Goal: Task Accomplishment & Management: Manage account settings

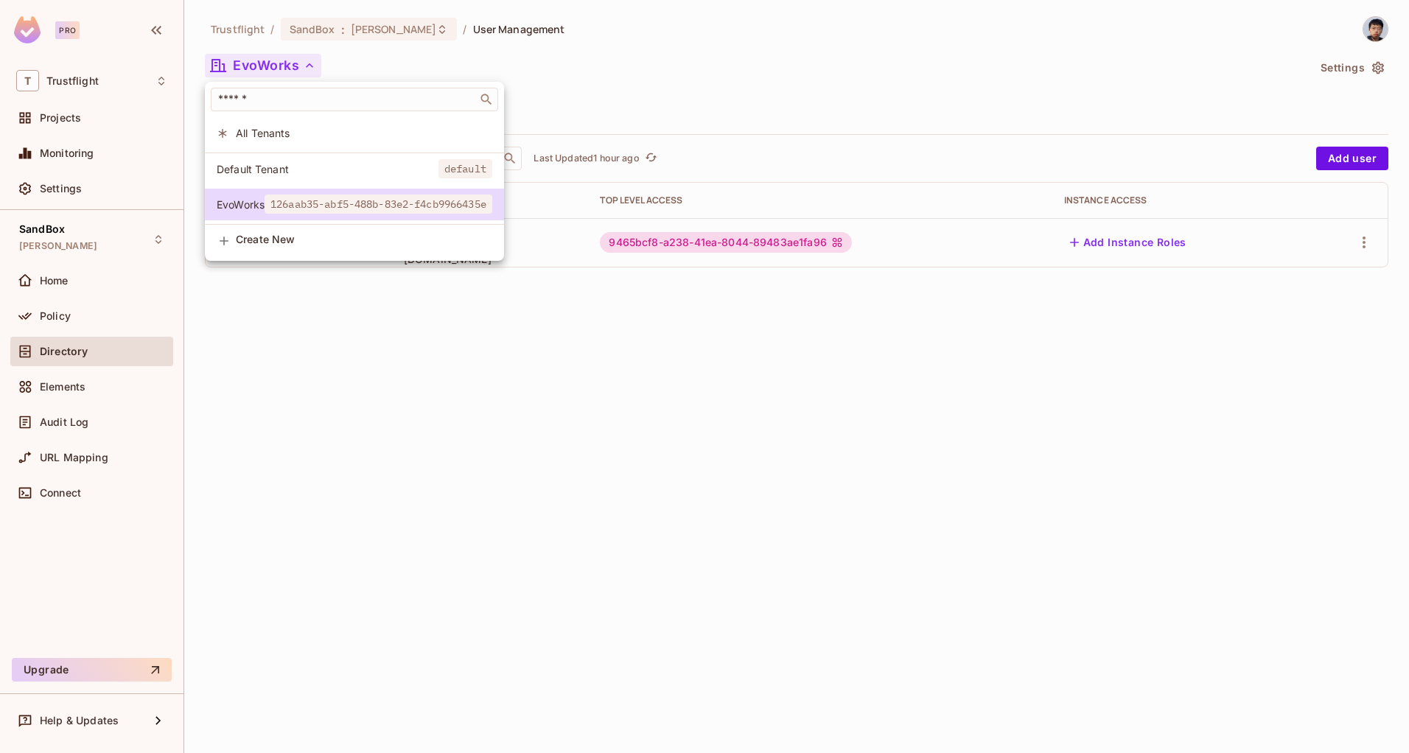
click at [311, 405] on div at bounding box center [704, 376] width 1409 height 753
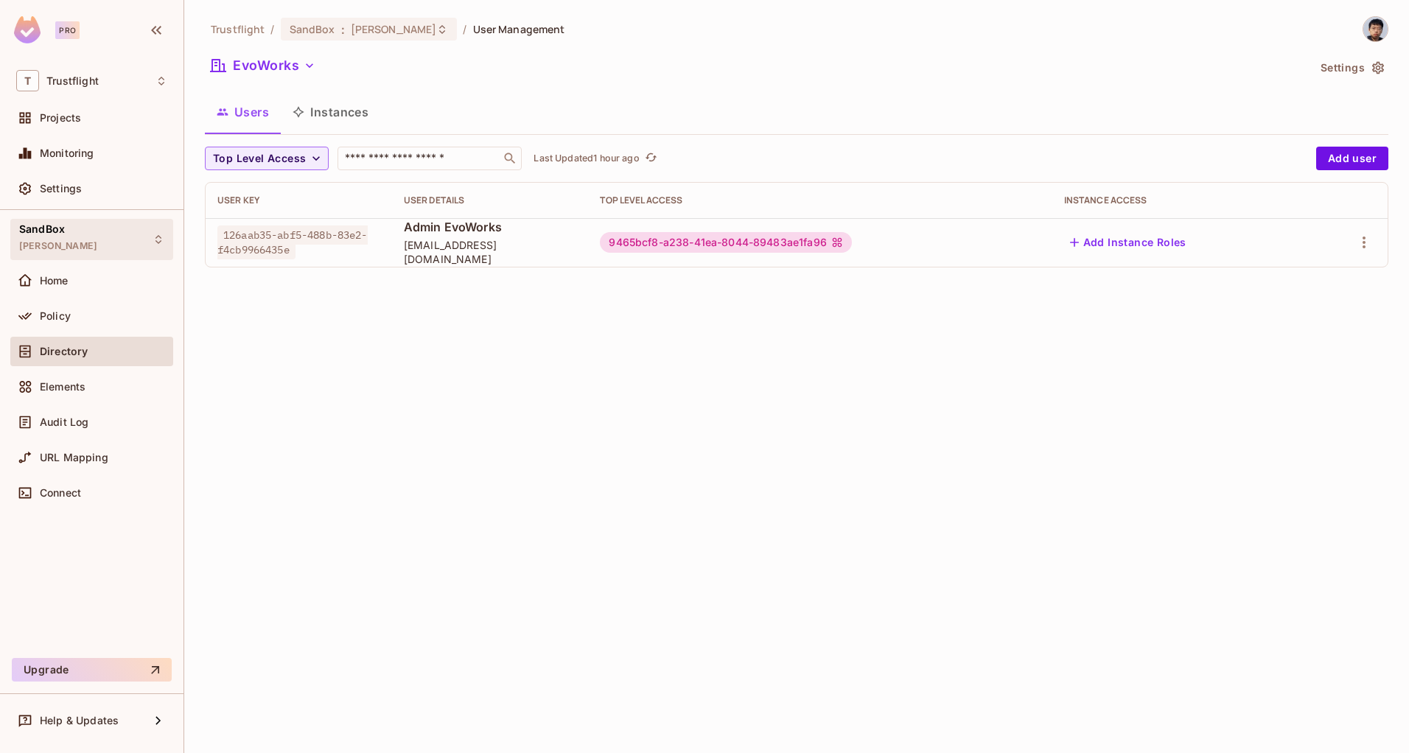
click at [99, 251] on div "SandBox alex_dev" at bounding box center [91, 239] width 163 height 41
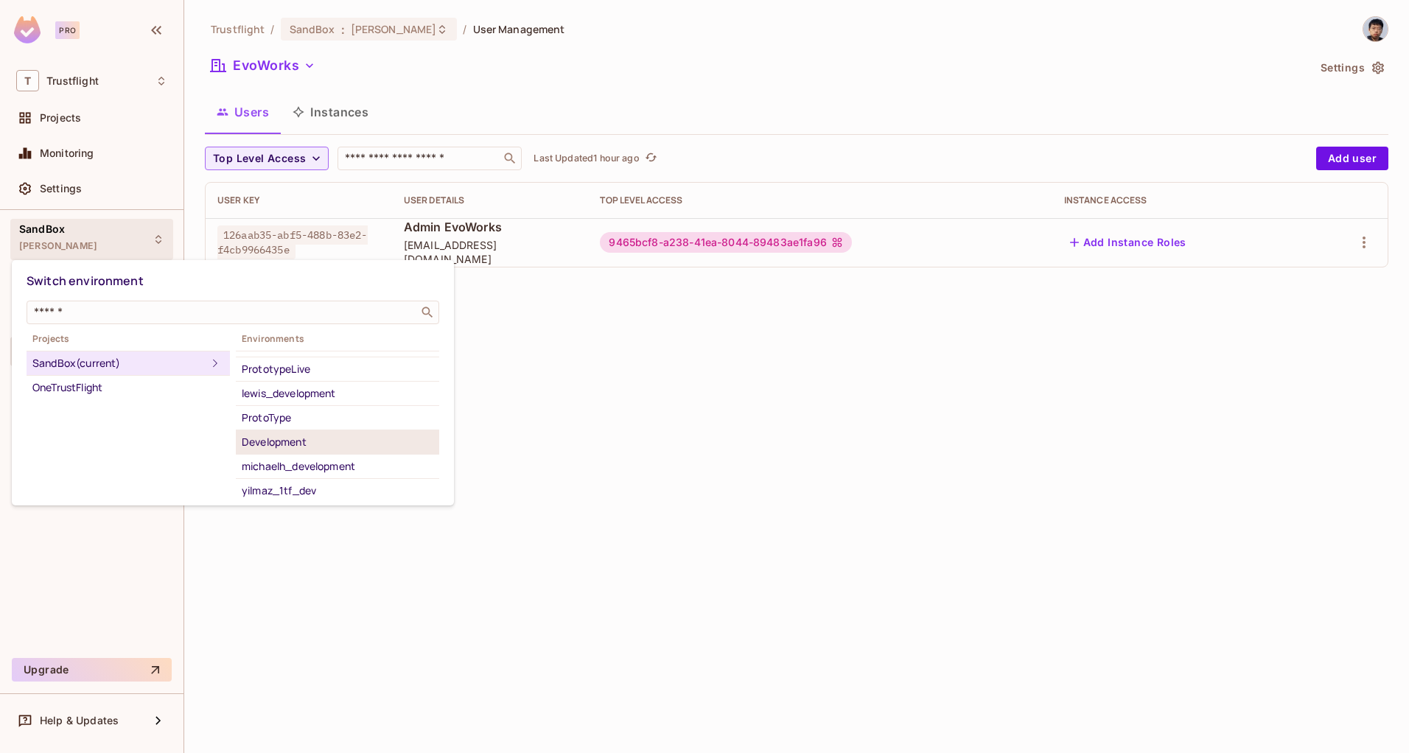
scroll to position [144, 0]
click at [92, 386] on div "OneTrustFlight" at bounding box center [128, 388] width 192 height 18
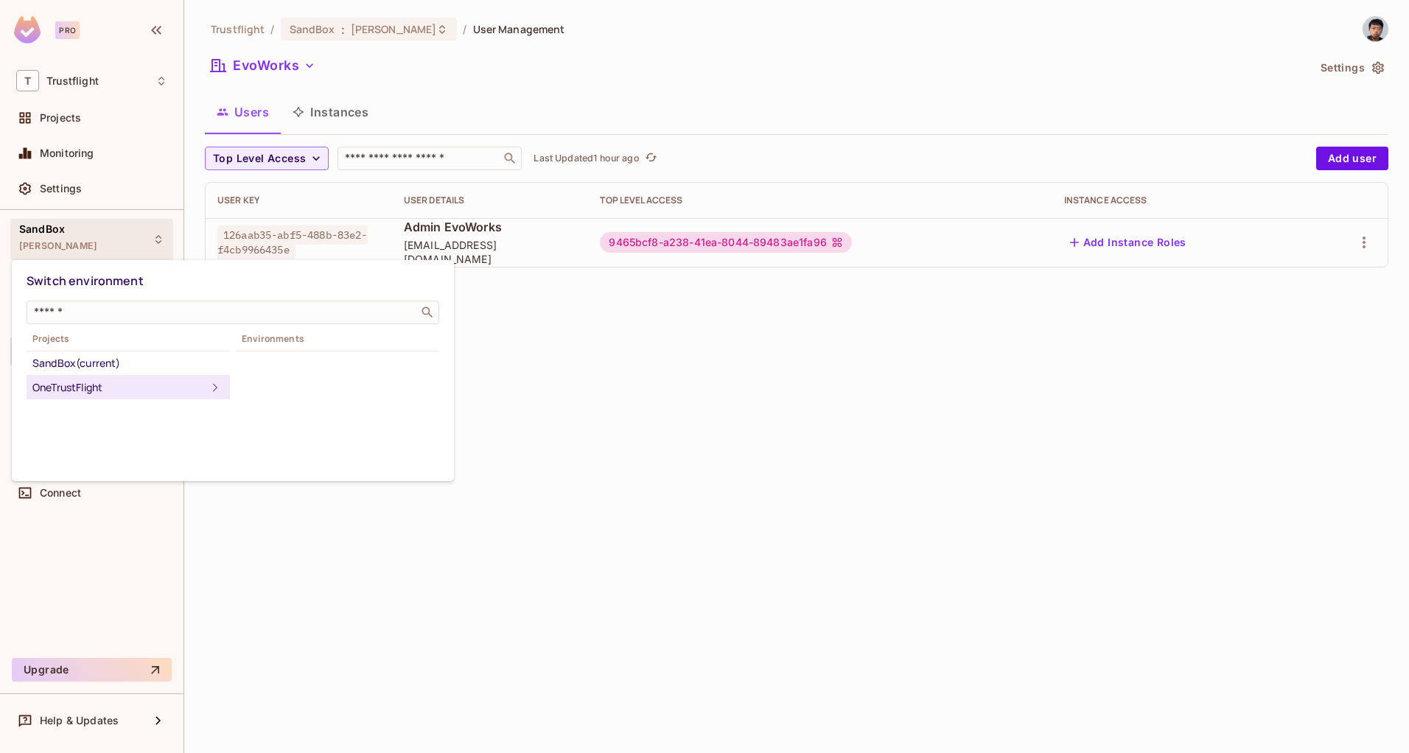
scroll to position [0, 0]
click at [293, 393] on div "Development" at bounding box center [338, 388] width 192 height 18
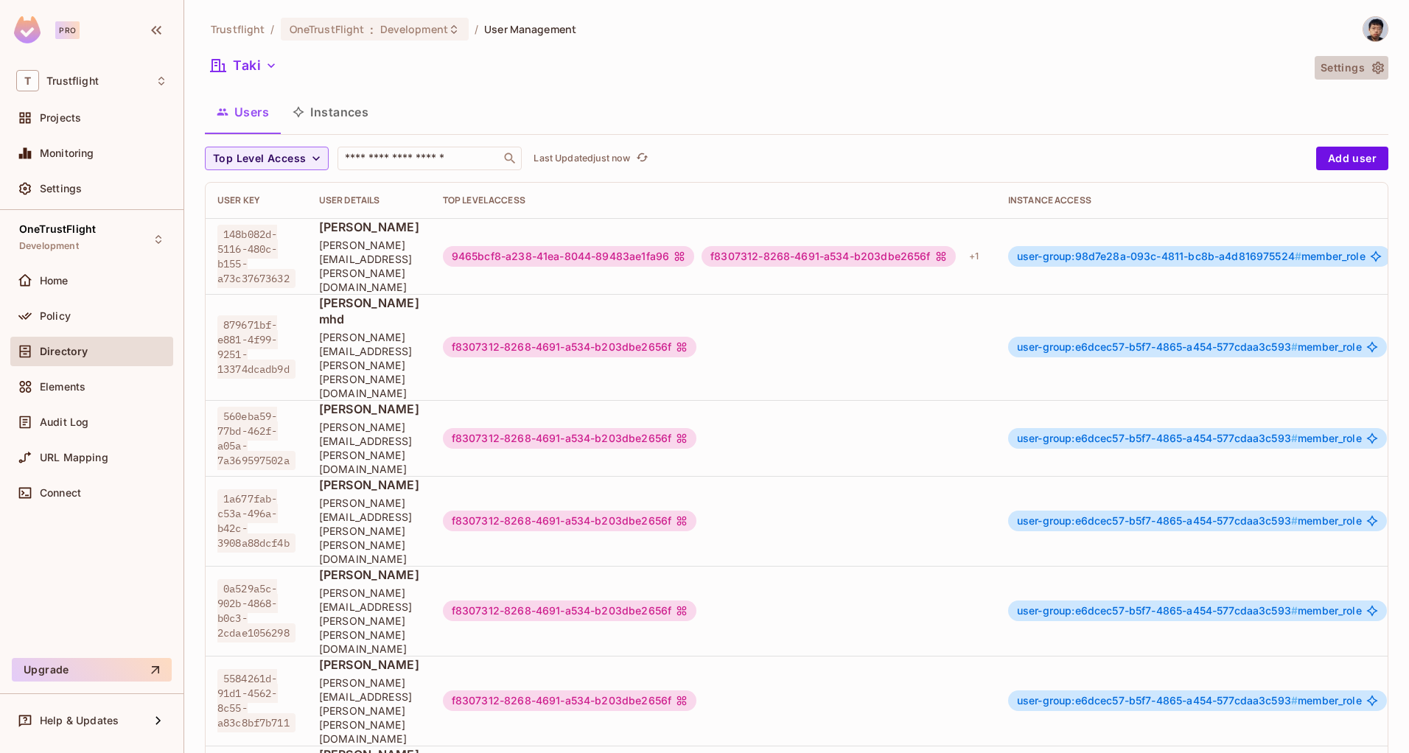
click at [1319, 63] on button "Settings" at bounding box center [1351, 68] width 74 height 24
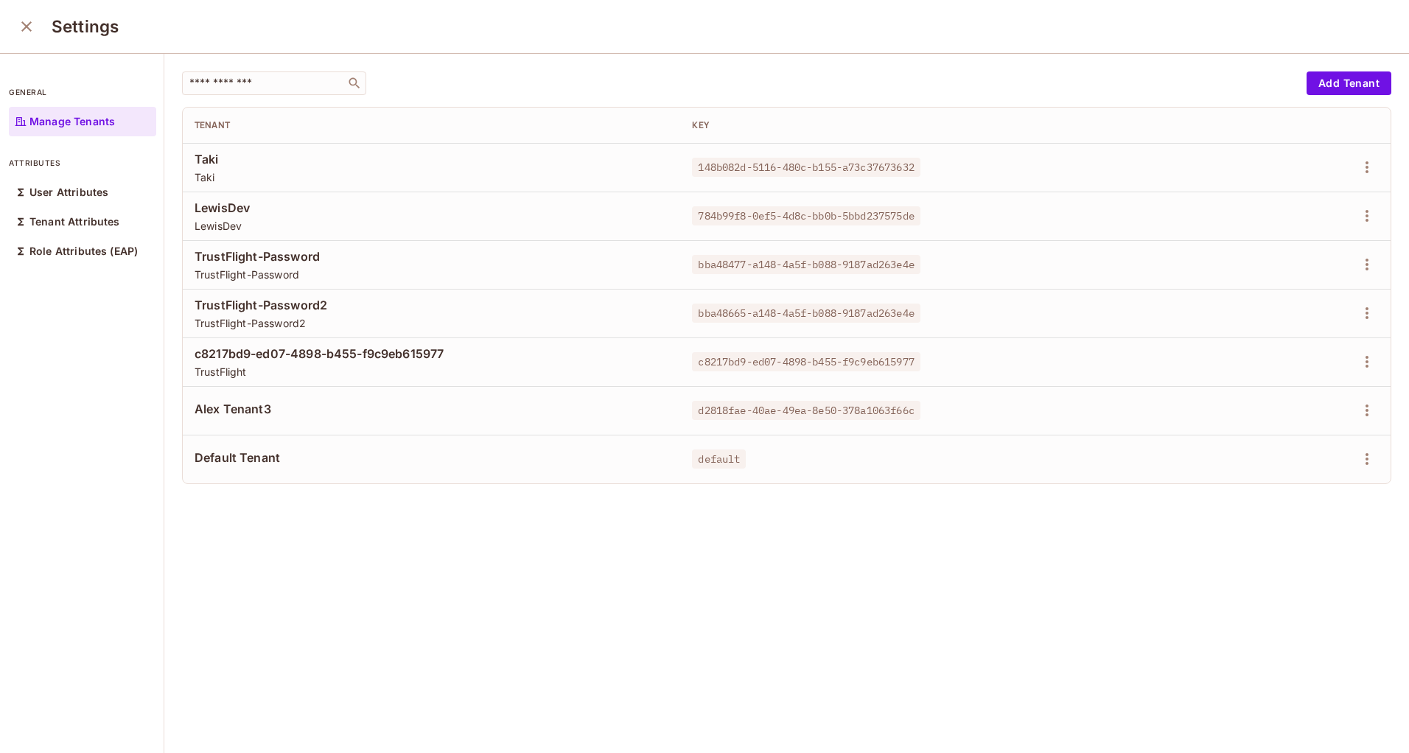
click at [1066, 220] on div "784b99f8-0ef5-4d8c-bb0b-5bbd237575de" at bounding box center [929, 216] width 474 height 15
drag, startPoint x: 1202, startPoint y: 260, endPoint x: 1325, endPoint y: 270, distance: 124.2
click at [1218, 264] on div at bounding box center [1284, 265] width 189 height 24
click at [1358, 264] on icon "button" at bounding box center [1367, 265] width 18 height 18
click at [1284, 358] on div "Delete Tenant" at bounding box center [1291, 363] width 69 height 15
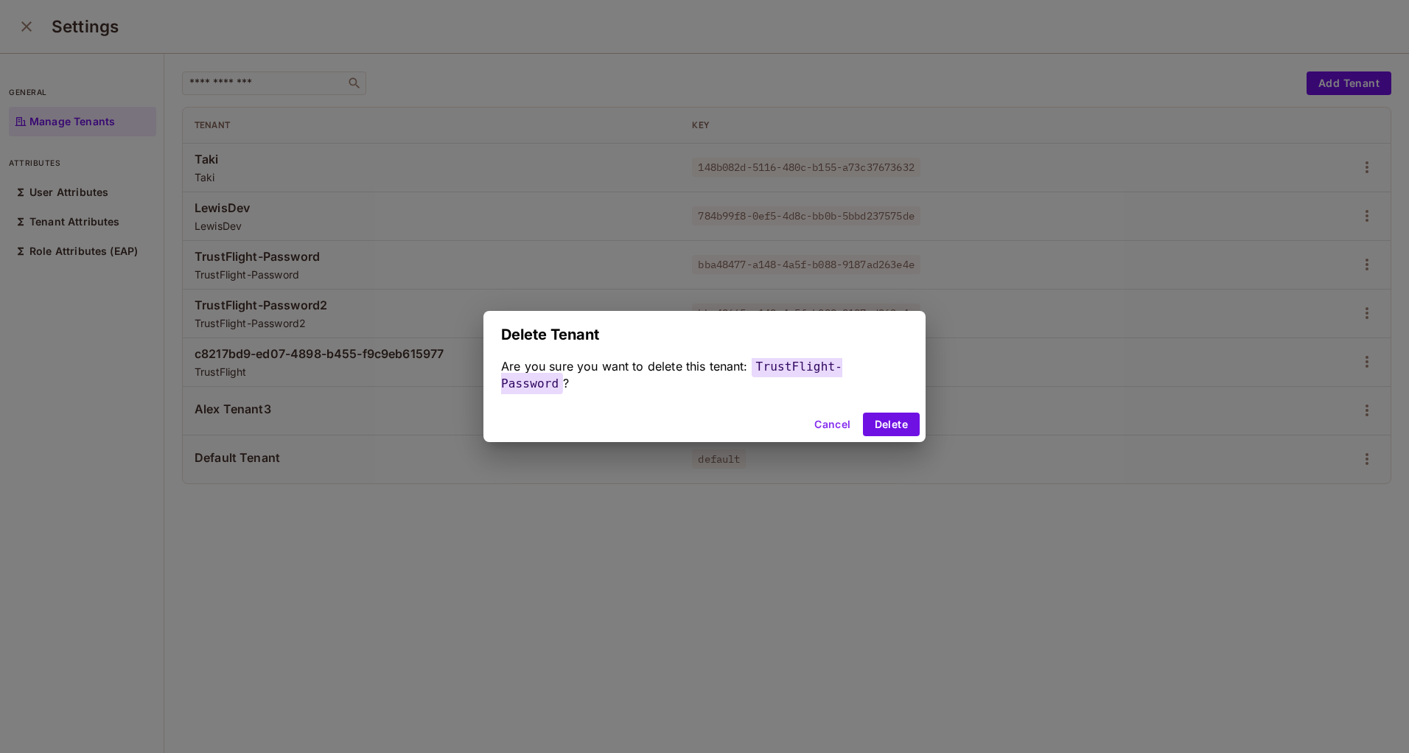
click at [819, 424] on button "Cancel" at bounding box center [832, 425] width 48 height 24
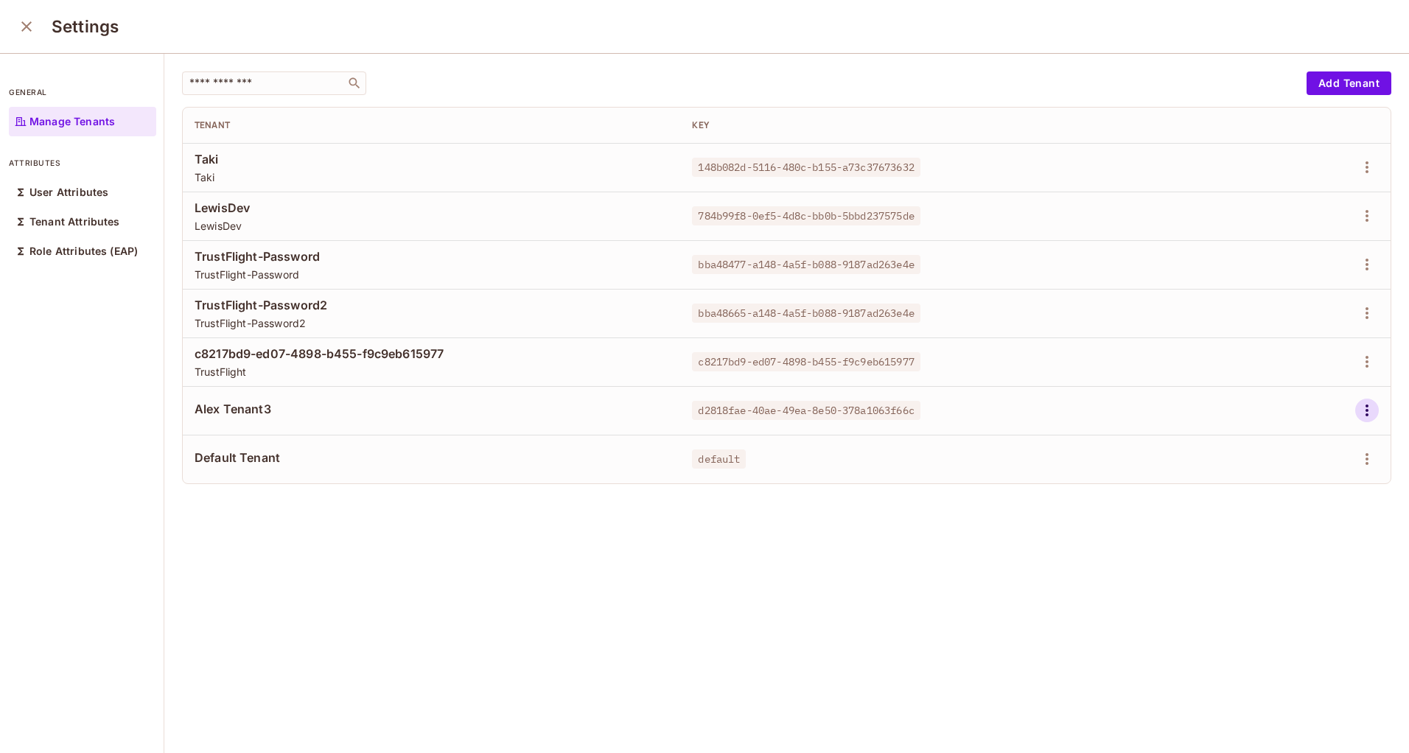
click at [1358, 403] on icon "button" at bounding box center [1367, 411] width 18 height 18
click at [1262, 510] on div "Delete Tenant" at bounding box center [1291, 509] width 69 height 15
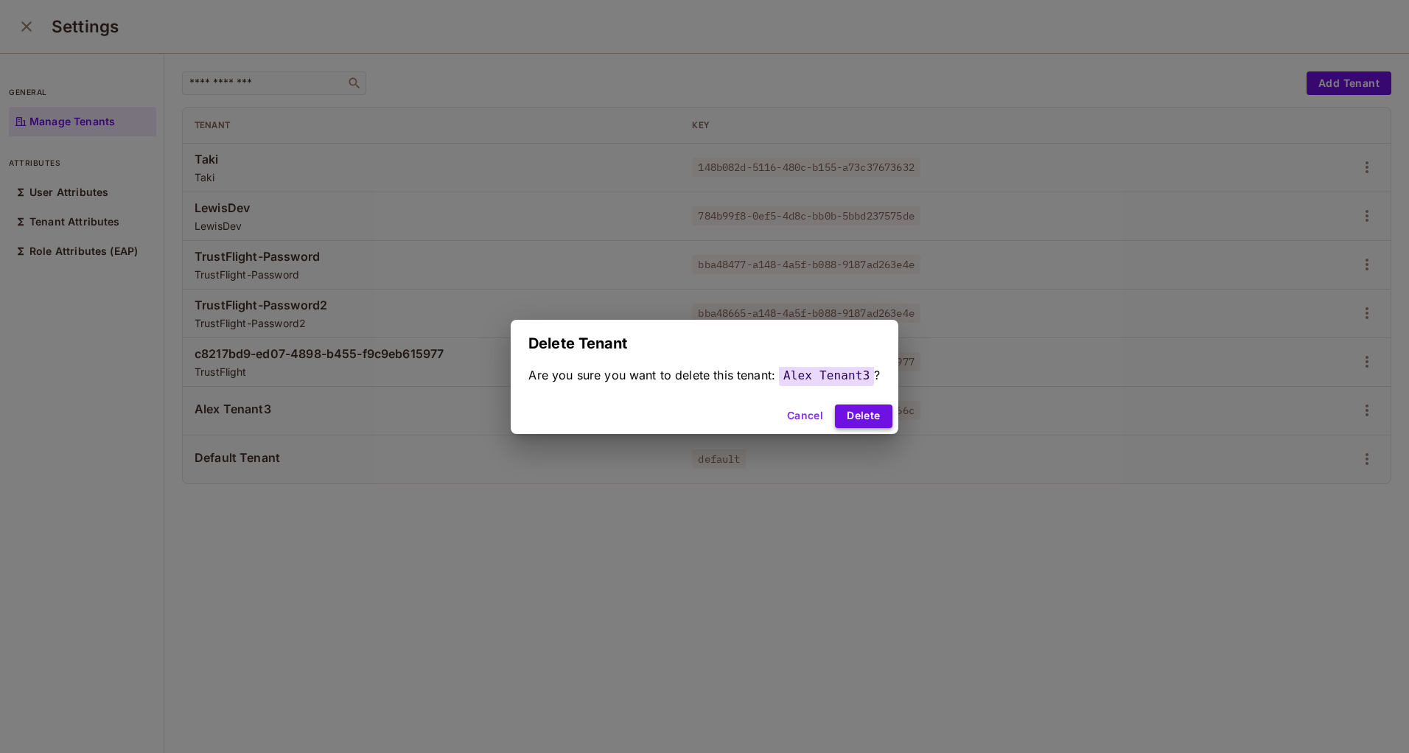
click at [860, 418] on button "Delete" at bounding box center [863, 416] width 57 height 24
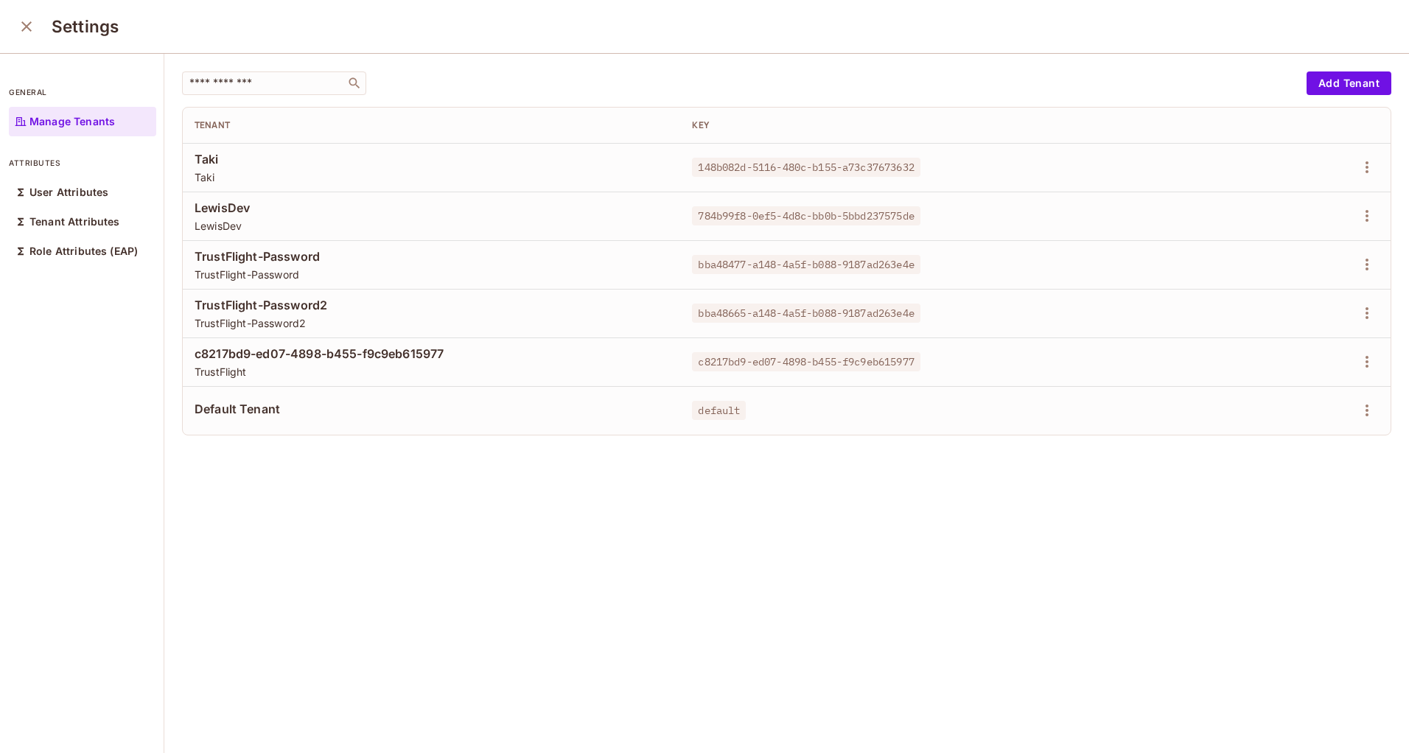
drag, startPoint x: 525, startPoint y: 540, endPoint x: 516, endPoint y: 563, distance: 24.2
click at [519, 550] on div "​ Add Tenant Tenant Key Taki Taki 148b082d-5116-480c-b155-a73c37673632 LewisDev…" at bounding box center [786, 404] width 1244 height 701
click at [1358, 262] on icon "button" at bounding box center [1367, 265] width 18 height 18
click at [1286, 365] on div "Delete Tenant" at bounding box center [1291, 363] width 69 height 15
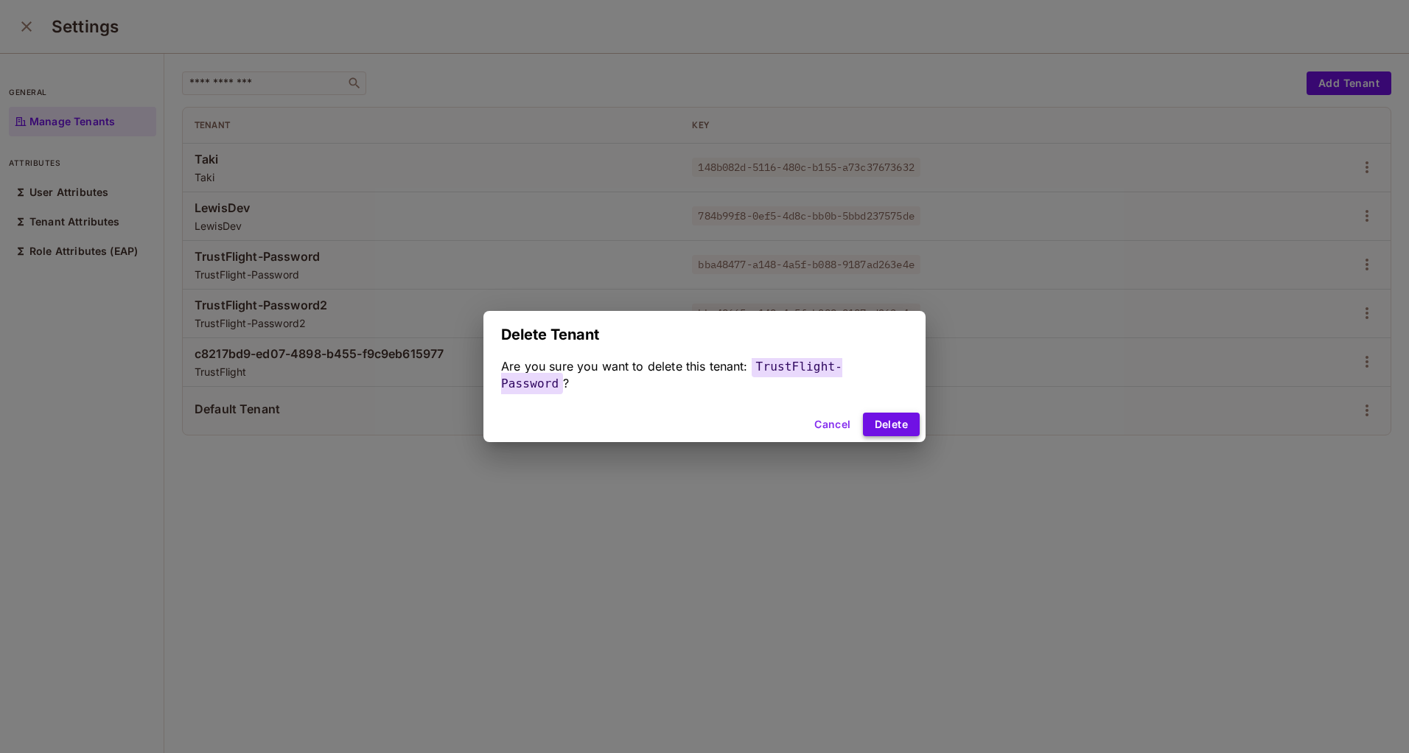
click at [899, 432] on button "Delete" at bounding box center [891, 425] width 57 height 24
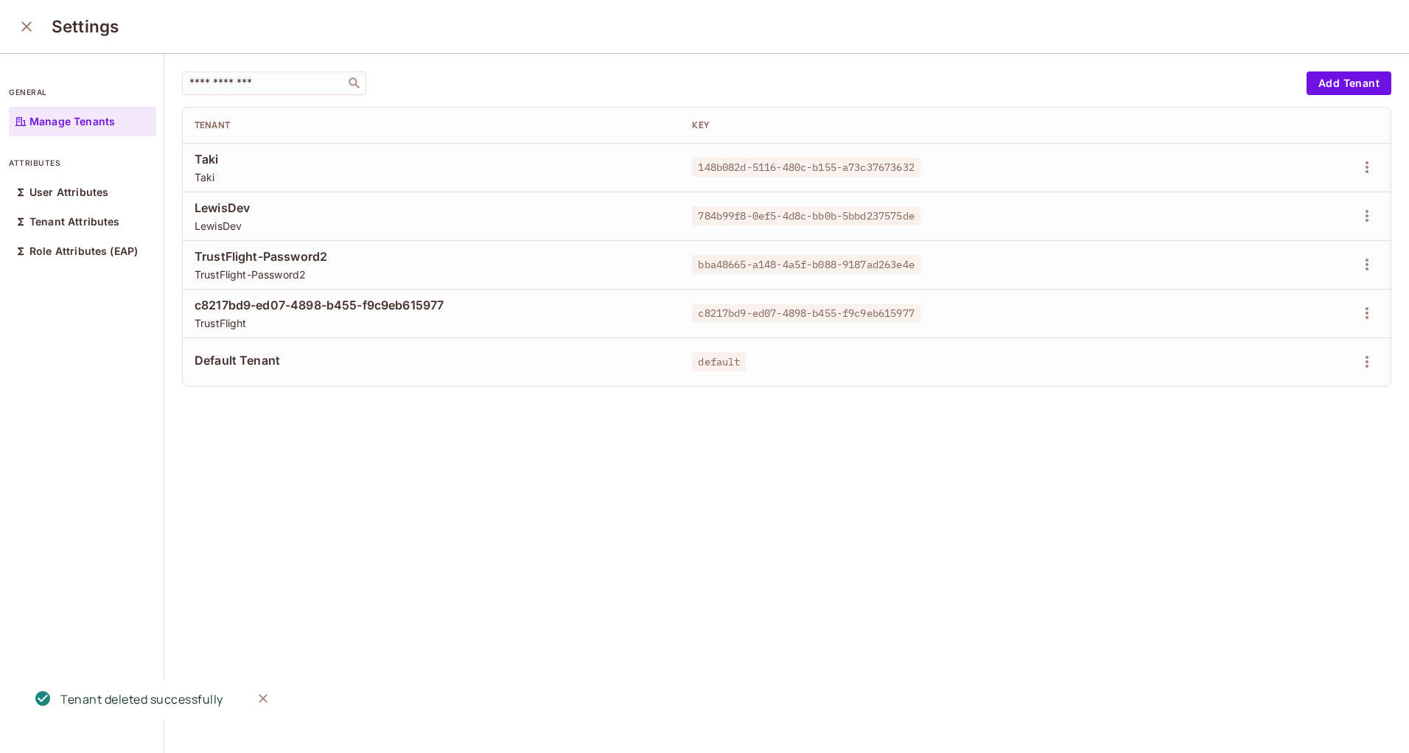
drag, startPoint x: 590, startPoint y: 528, endPoint x: 589, endPoint y: 537, distance: 9.6
click at [590, 530] on div "​ Add Tenant Tenant Key Taki Taki 148b082d-5116-480c-b155-a73c37673632 [PERSON_…" at bounding box center [786, 404] width 1244 height 701
click at [29, 26] on icon "close" at bounding box center [27, 27] width 18 height 18
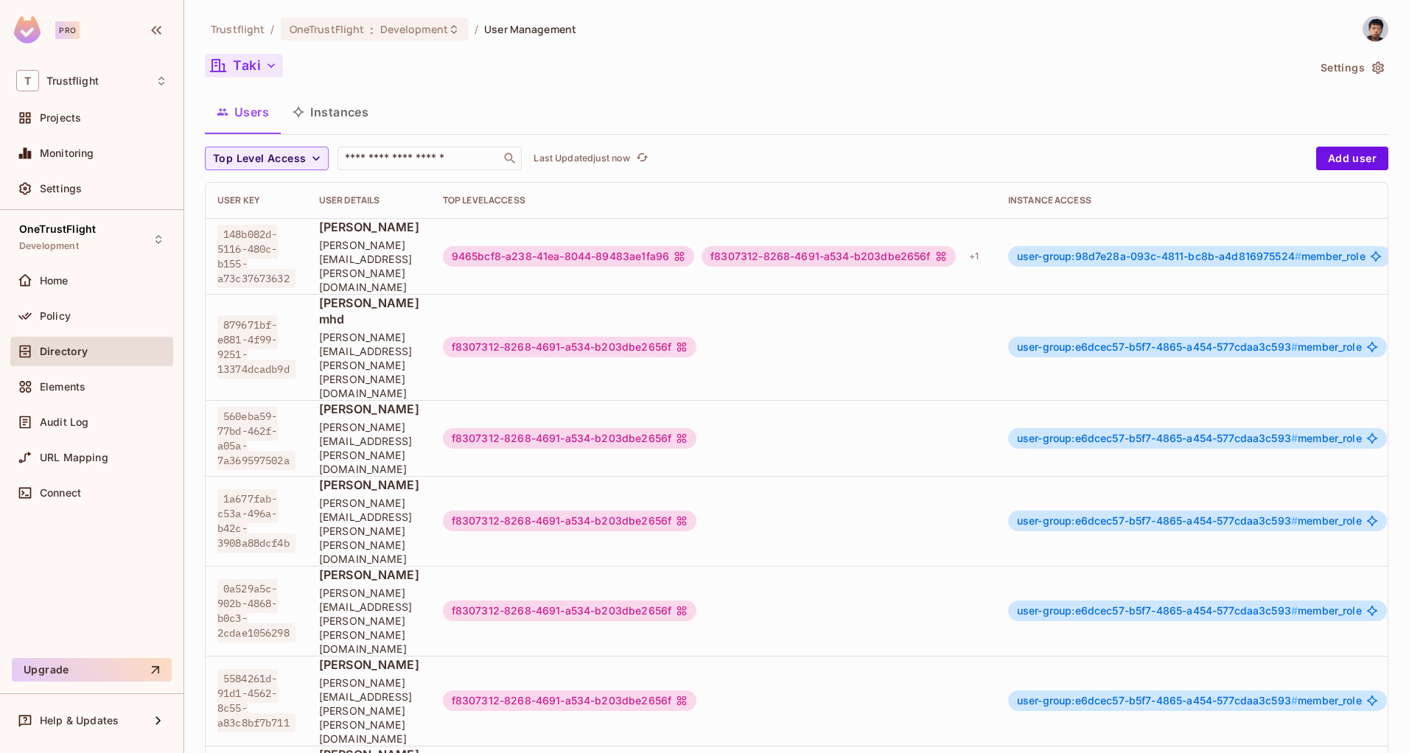
click at [247, 67] on button "Taki" at bounding box center [244, 66] width 78 height 24
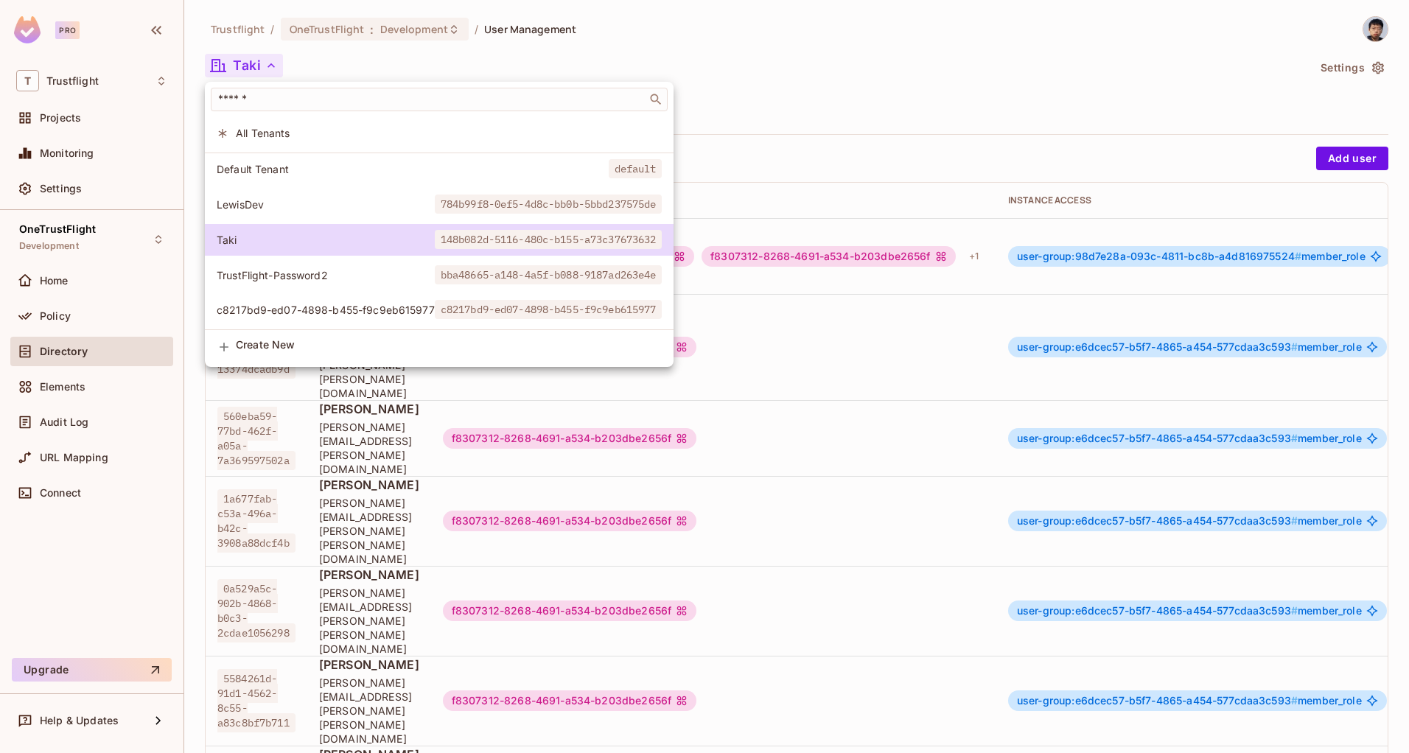
scroll to position [4, 0]
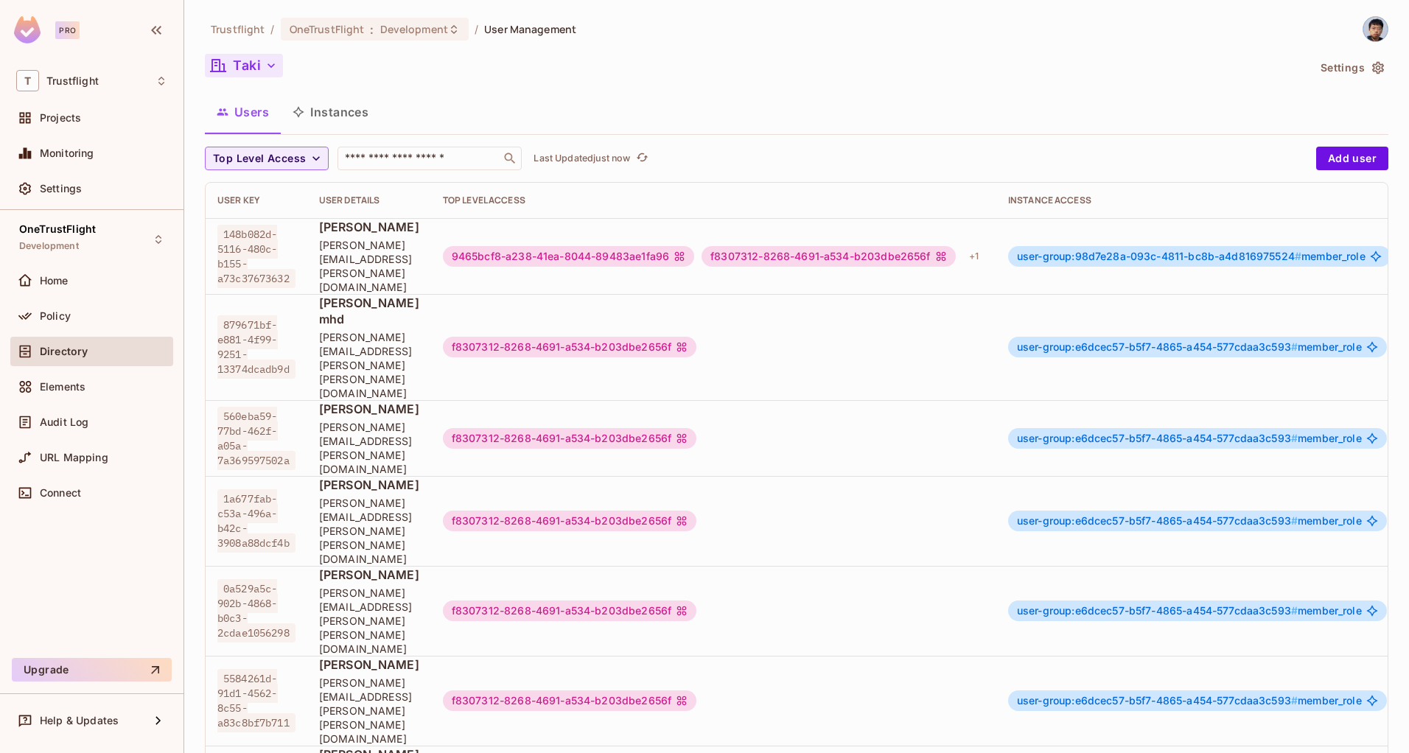
click at [258, 57] on button "Taki" at bounding box center [244, 66] width 78 height 24
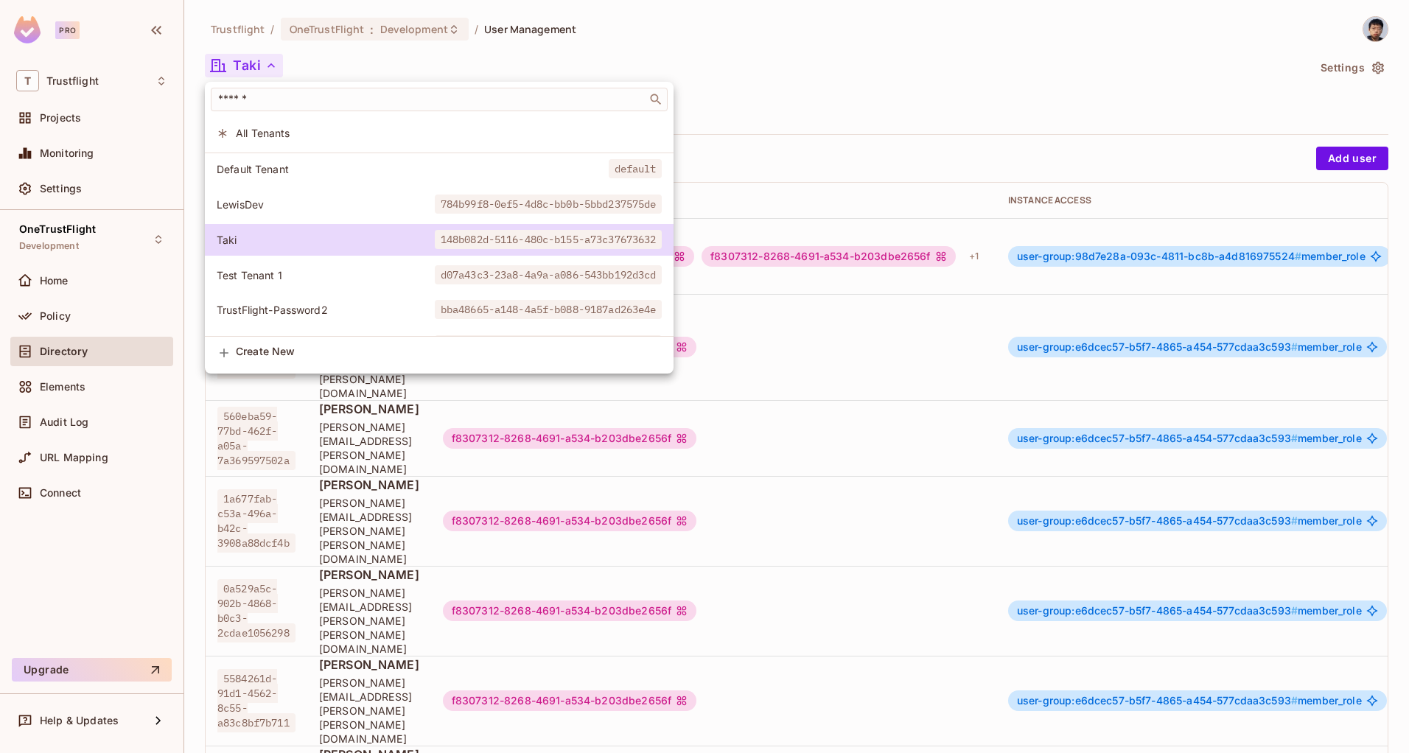
click at [290, 281] on span "Test Tenant 1" at bounding box center [326, 275] width 218 height 14
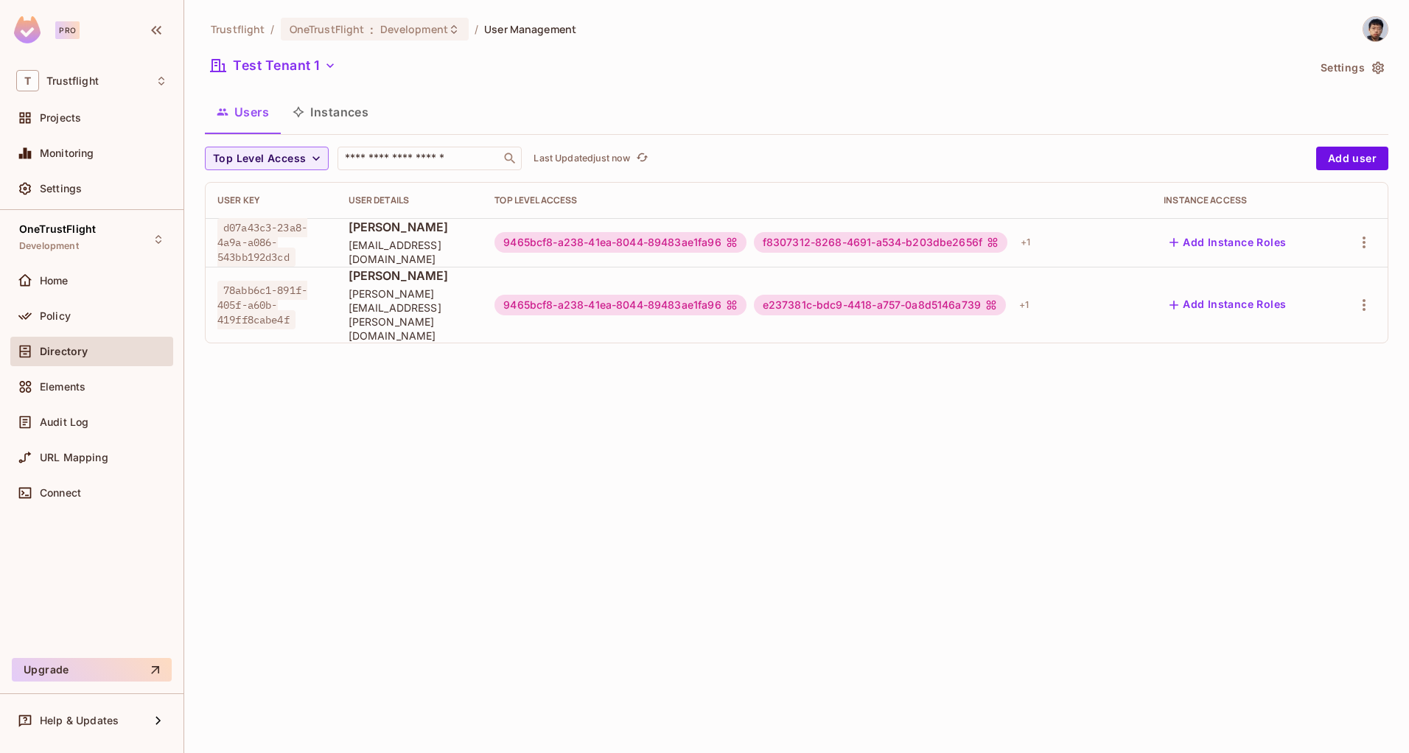
click at [631, 295] on div "9465bcf8-a238-41ea-8044-89483ae1fa96" at bounding box center [619, 305] width 251 height 21
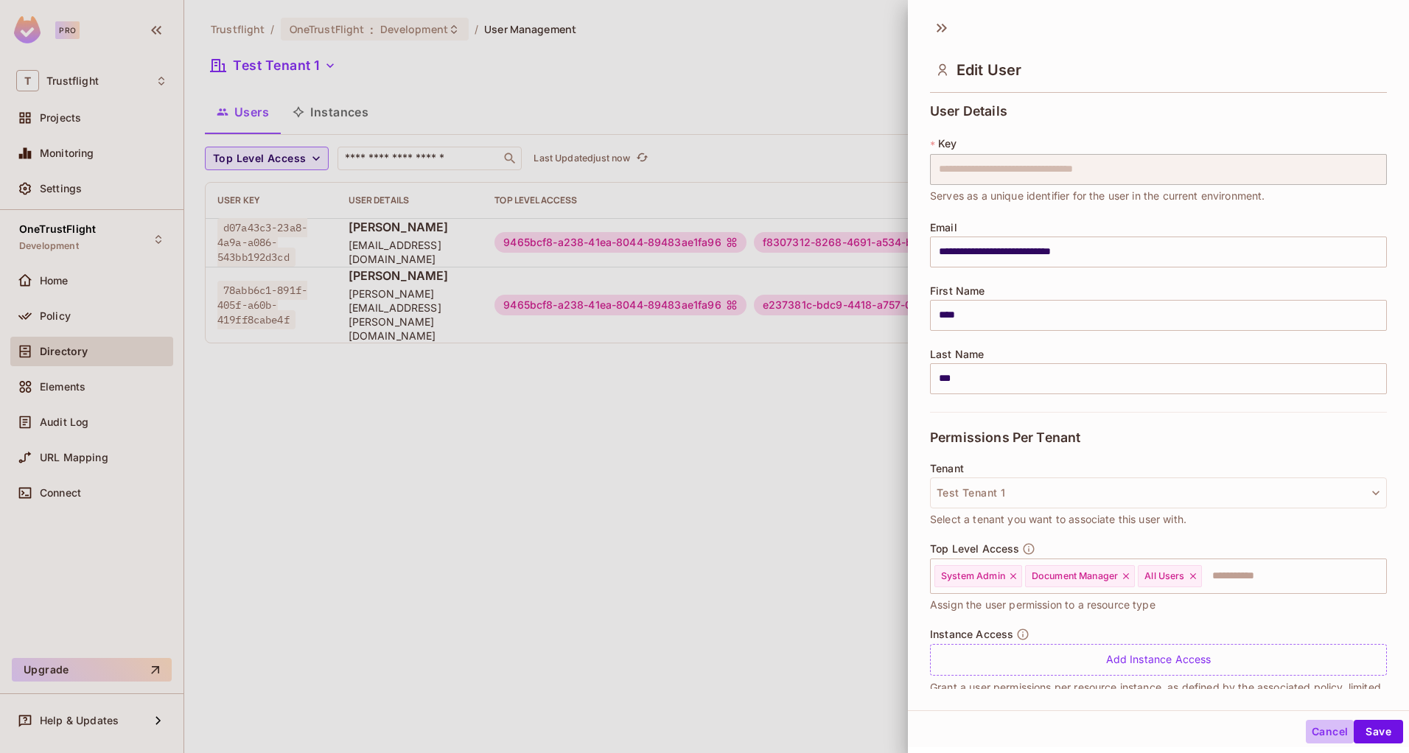
click at [1306, 724] on button "Cancel" at bounding box center [1330, 732] width 48 height 24
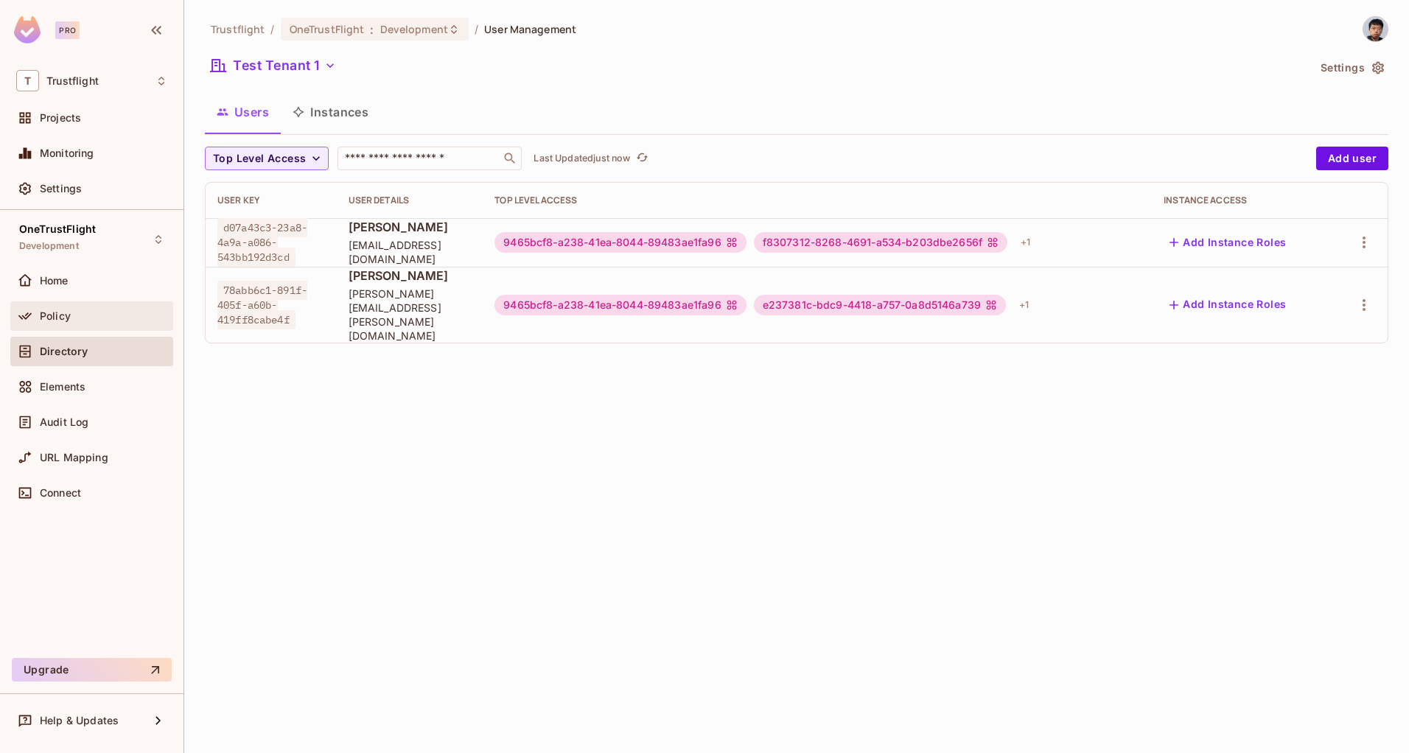
click at [71, 317] on div "Policy" at bounding box center [103, 316] width 127 height 12
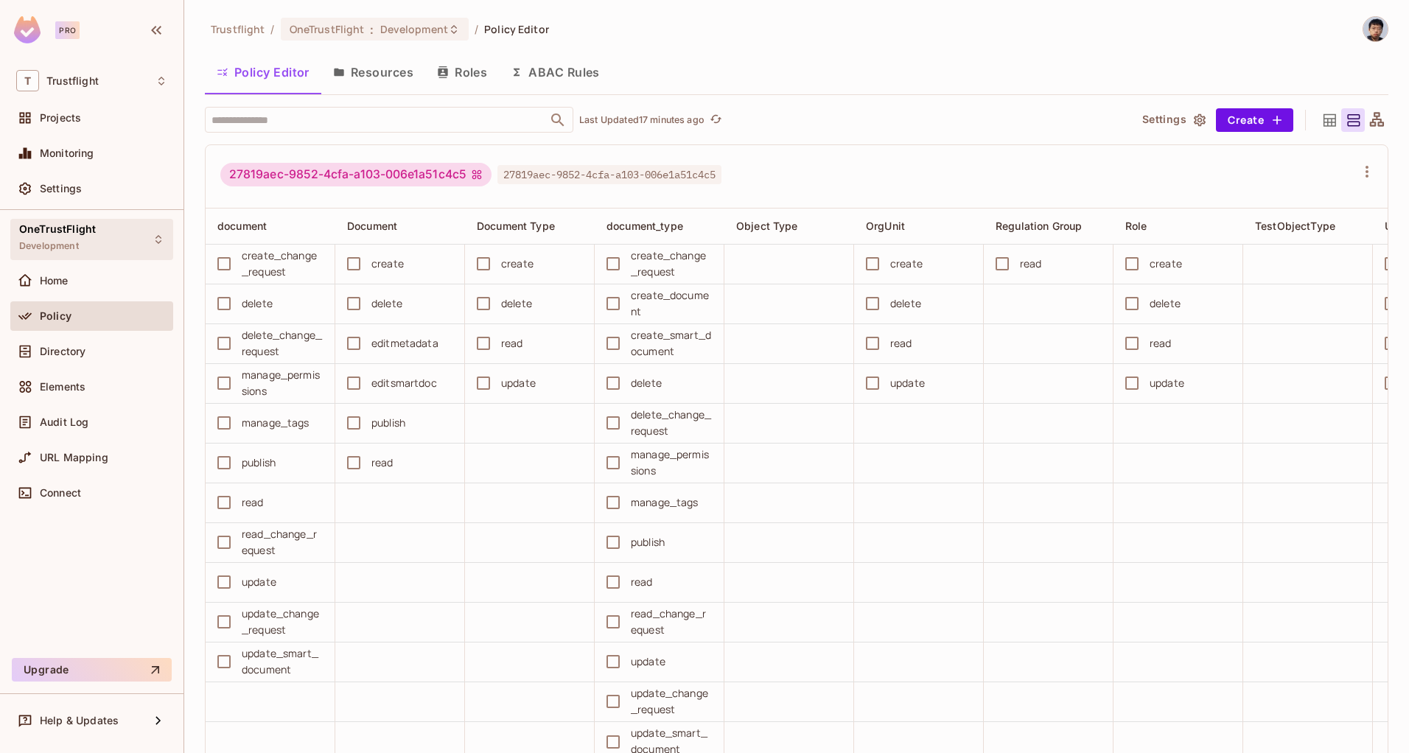
click at [56, 242] on span "Development" at bounding box center [49, 246] width 60 height 12
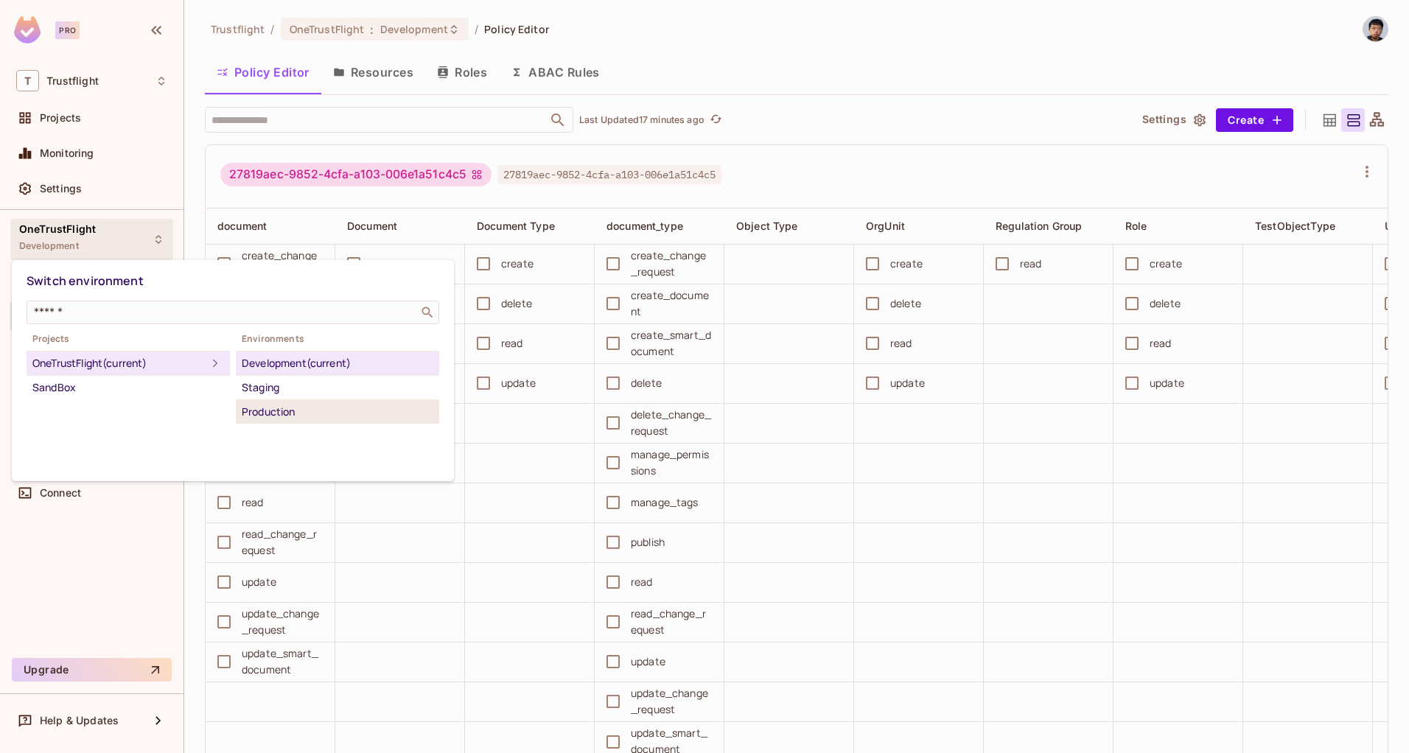
click at [278, 408] on div "Production" at bounding box center [338, 412] width 192 height 18
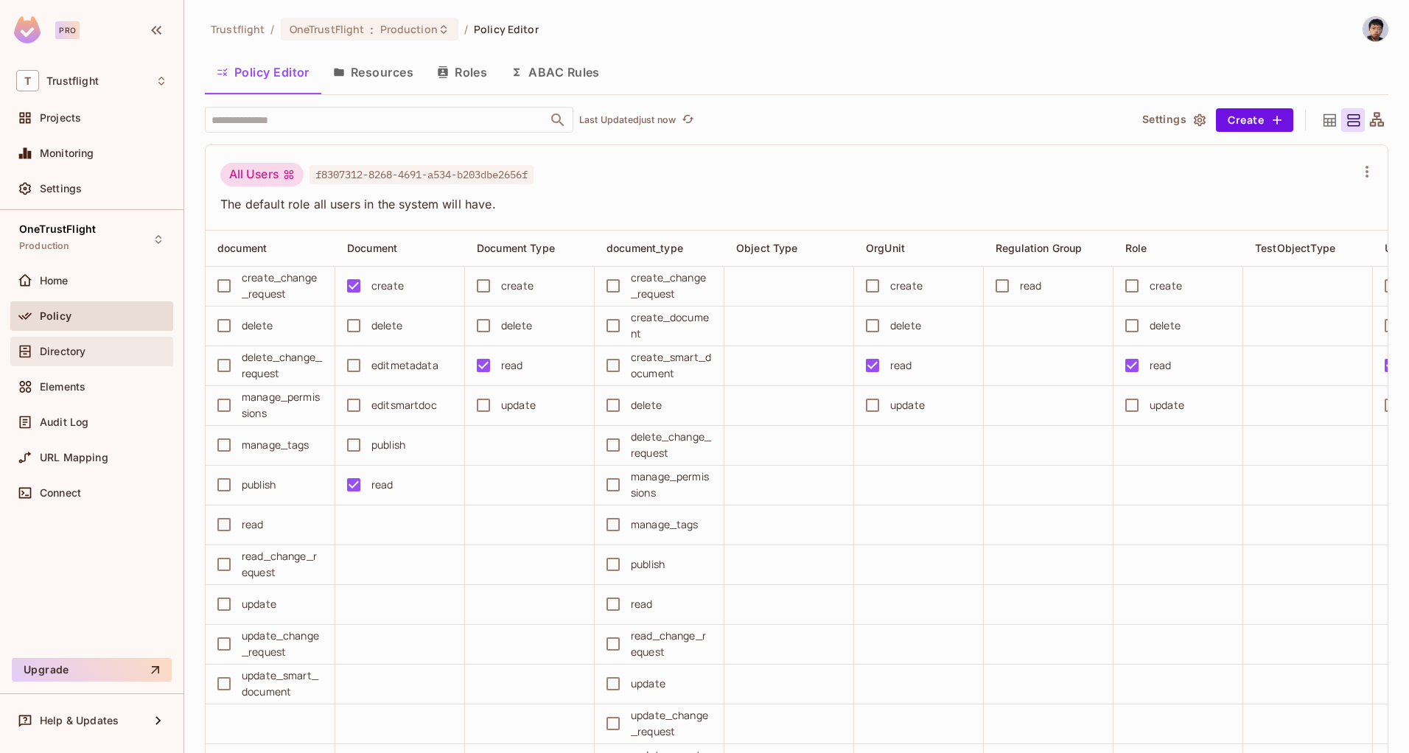
click at [96, 356] on div "Directory" at bounding box center [103, 352] width 127 height 12
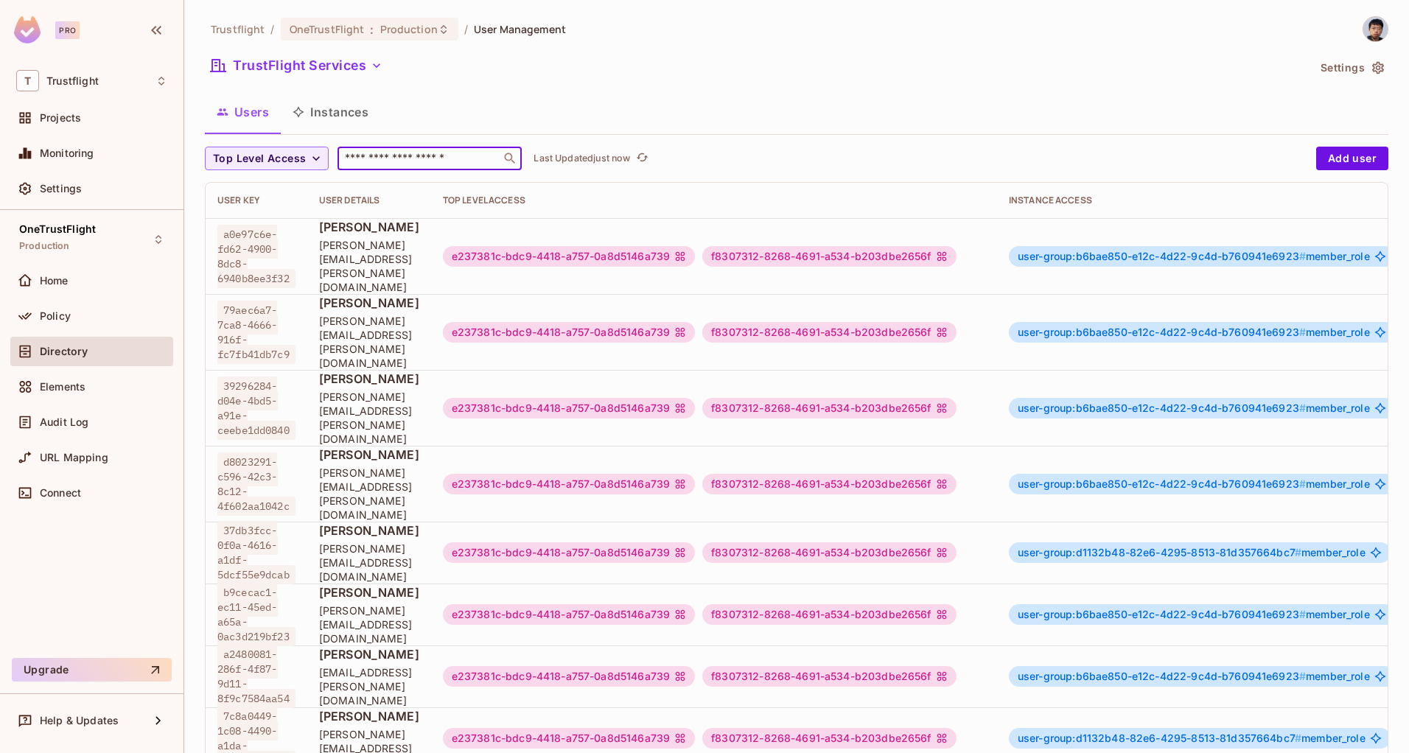
click at [389, 153] on input "text" at bounding box center [419, 158] width 155 height 15
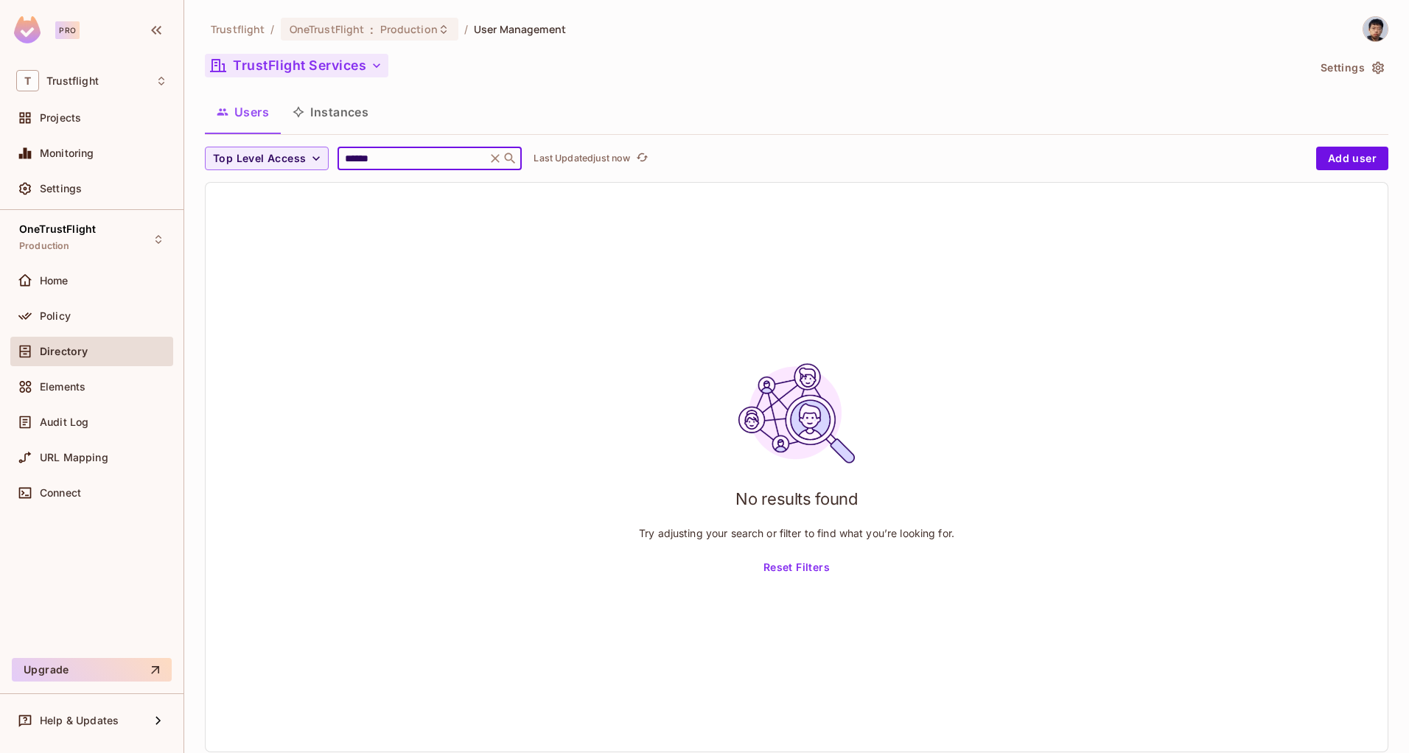
type input "******"
click at [295, 63] on button "TrustFlight Services" at bounding box center [296, 66] width 183 height 24
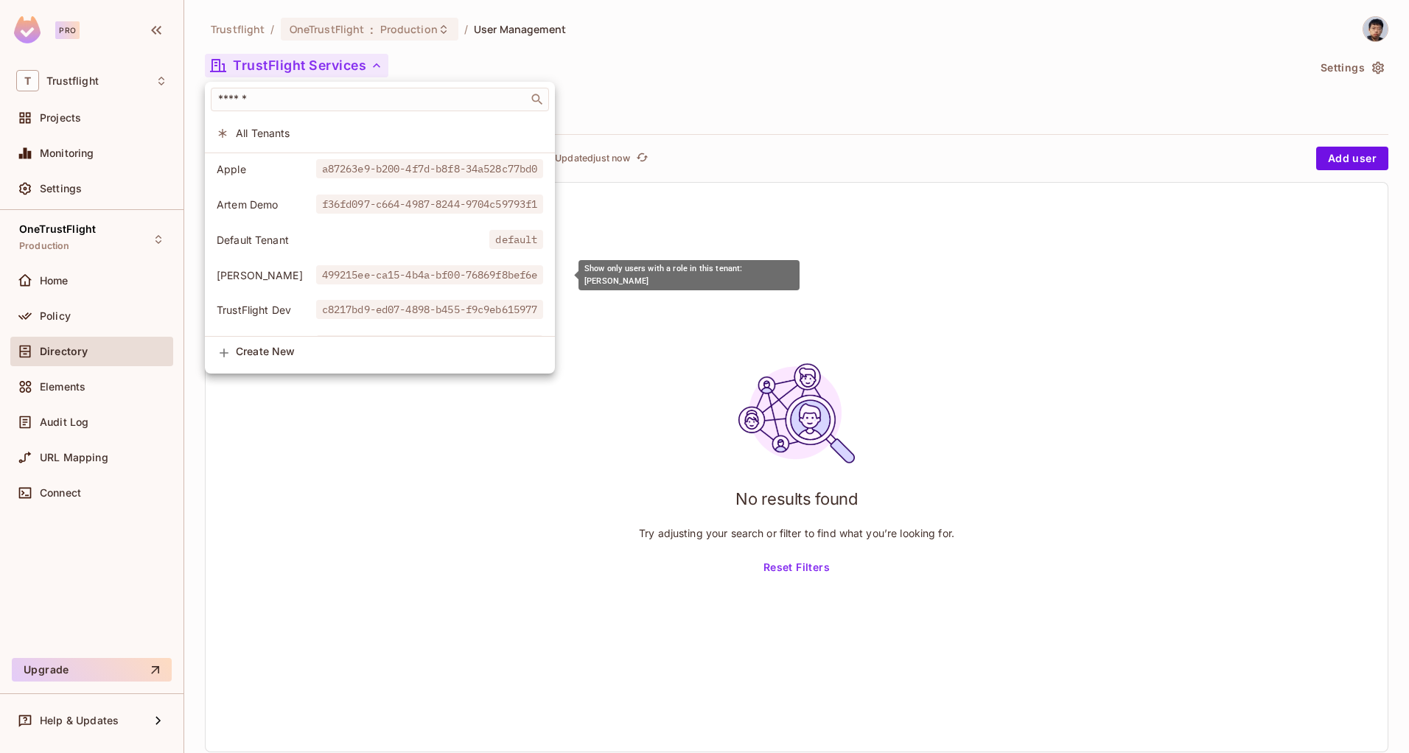
click at [248, 276] on span "Thomas Demo" at bounding box center [266, 275] width 99 height 14
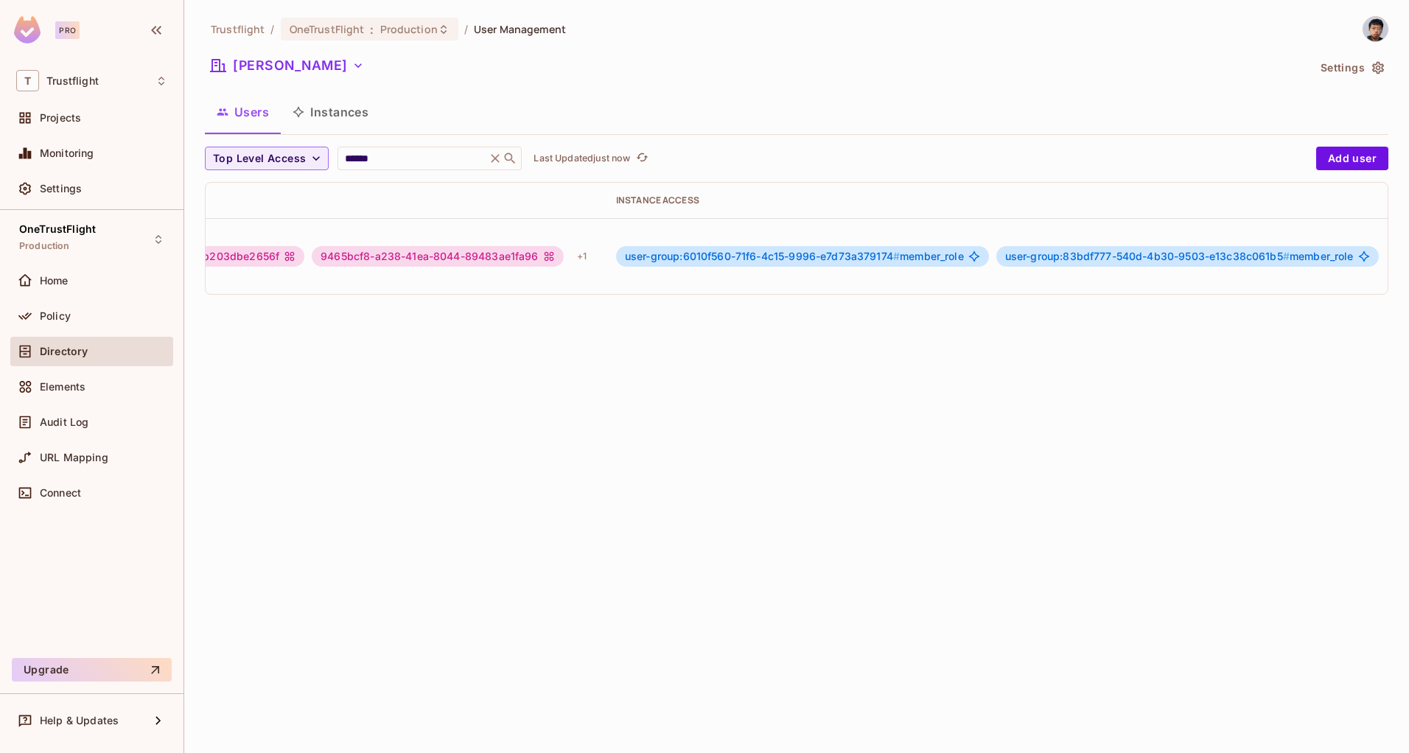
scroll to position [0, 586]
click at [1355, 248] on icon "button" at bounding box center [1364, 257] width 18 height 18
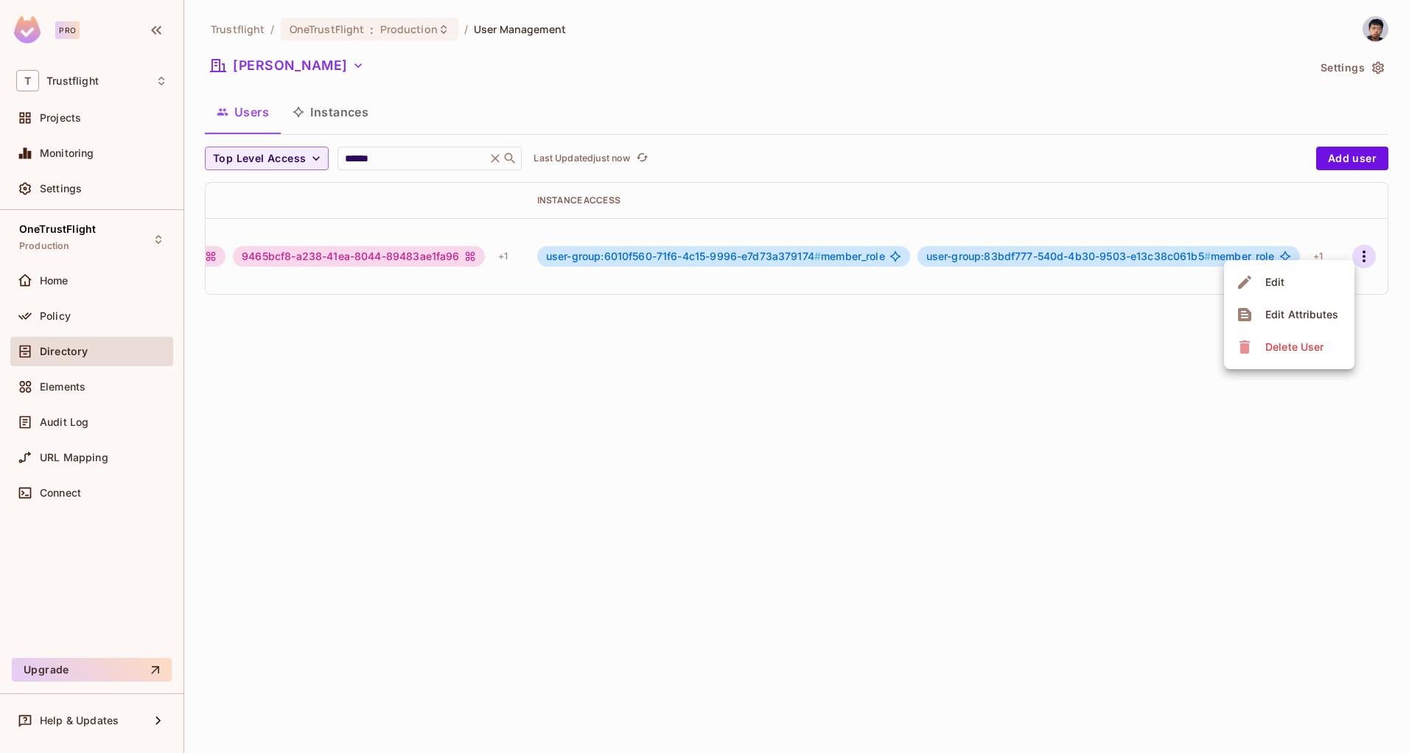
click at [1300, 312] on div "Edit Attributes" at bounding box center [1301, 314] width 73 height 15
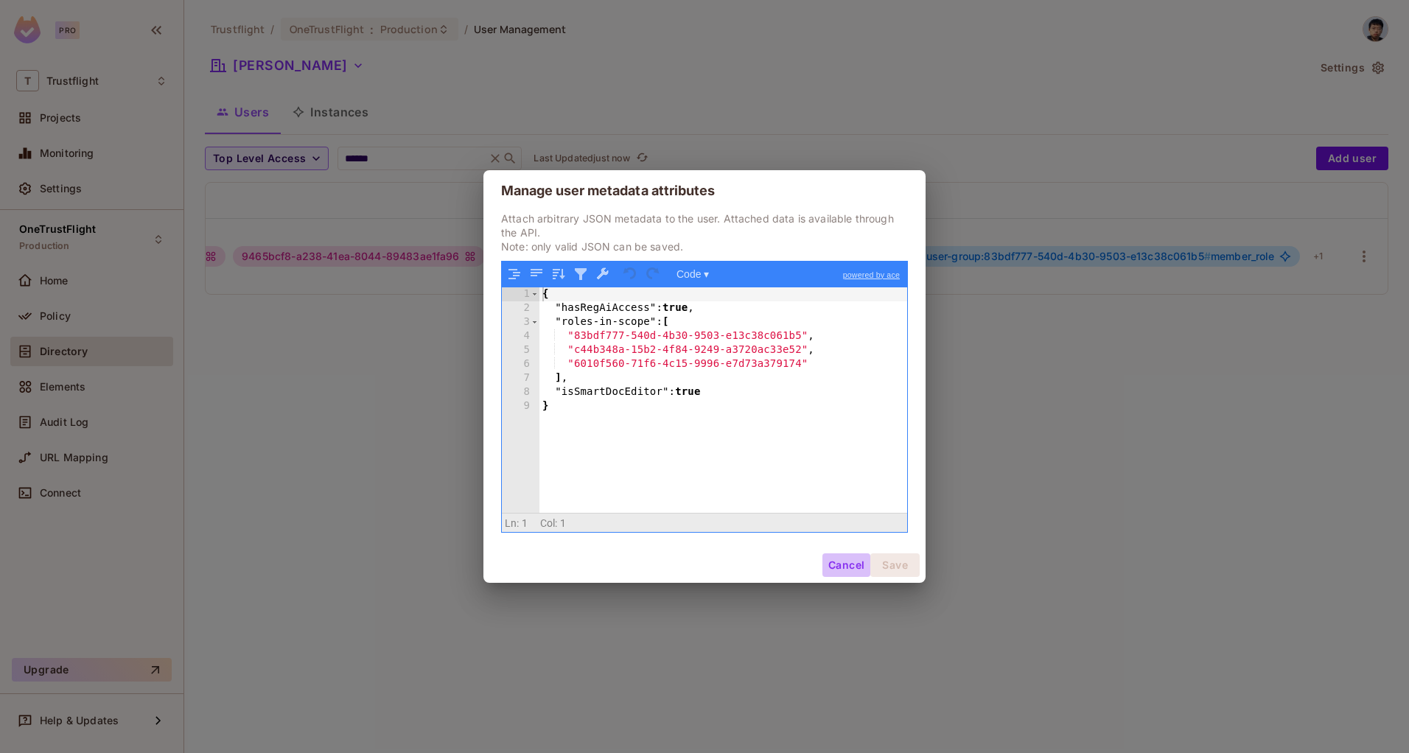
click at [838, 567] on button "Cancel" at bounding box center [846, 565] width 48 height 24
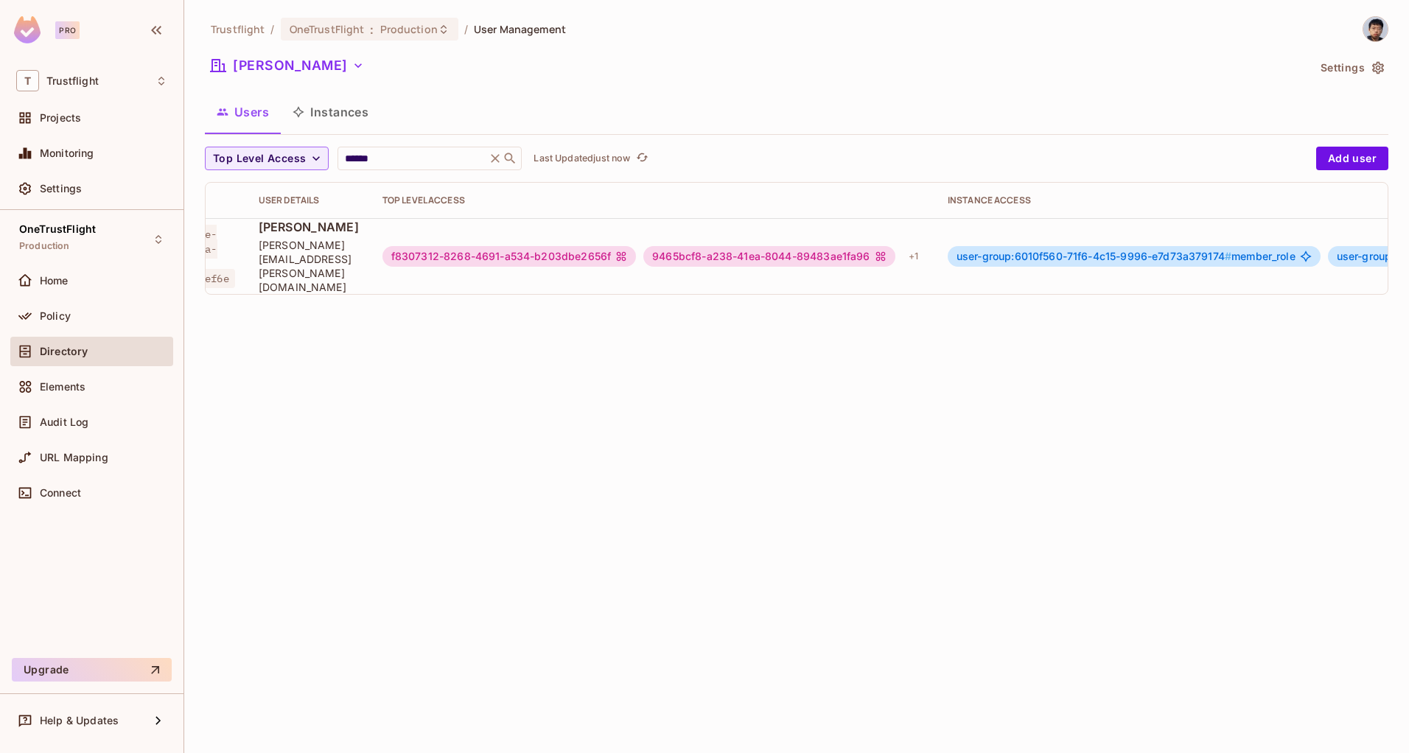
scroll to position [0, 0]
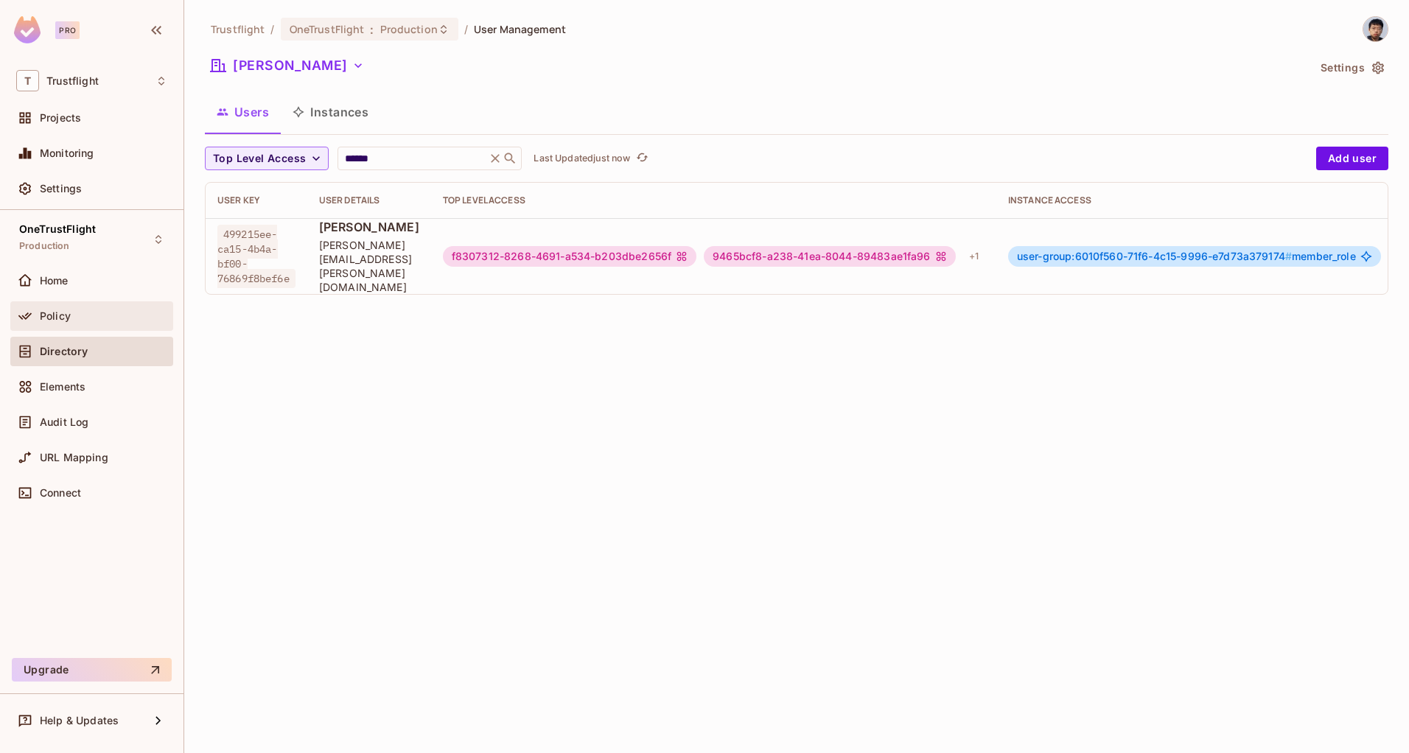
click at [69, 326] on div "Policy" at bounding box center [91, 315] width 163 height 29
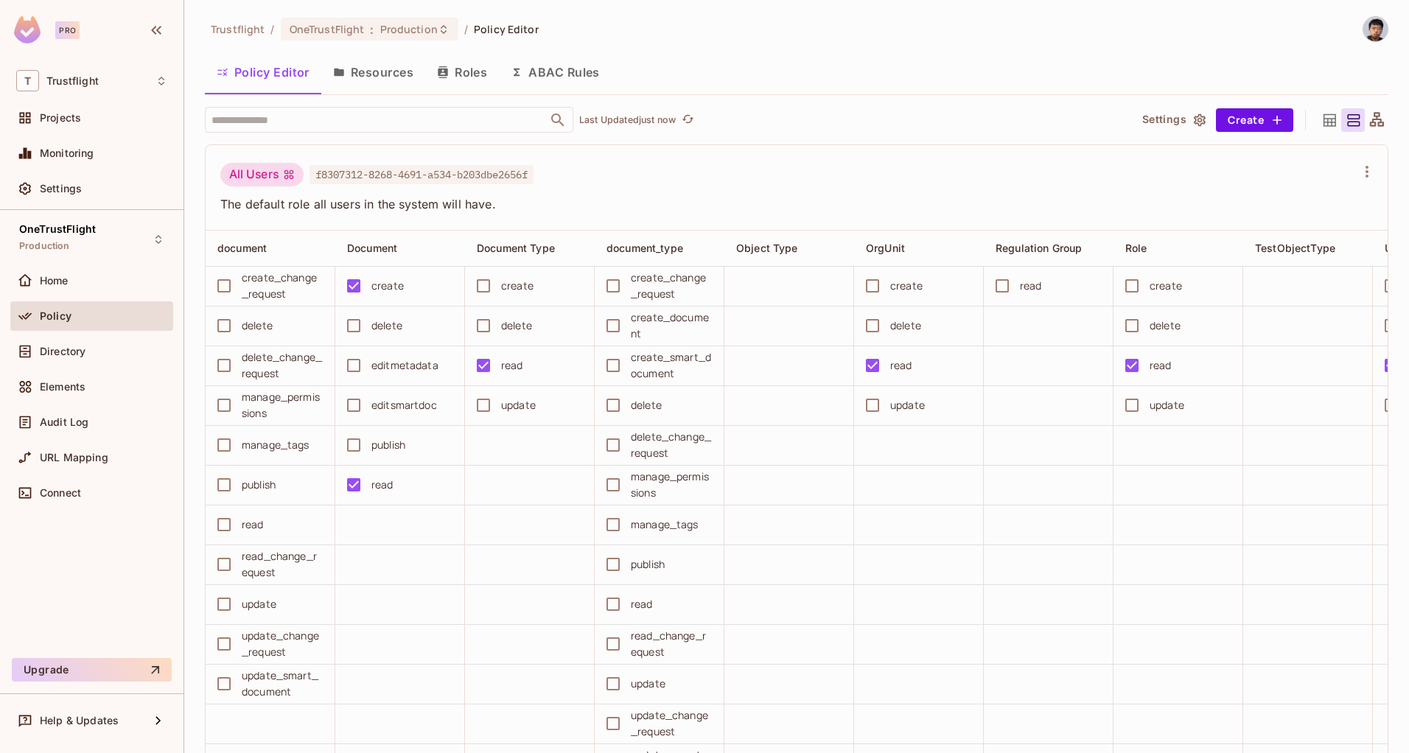
click at [1320, 124] on icon at bounding box center [1329, 120] width 18 height 18
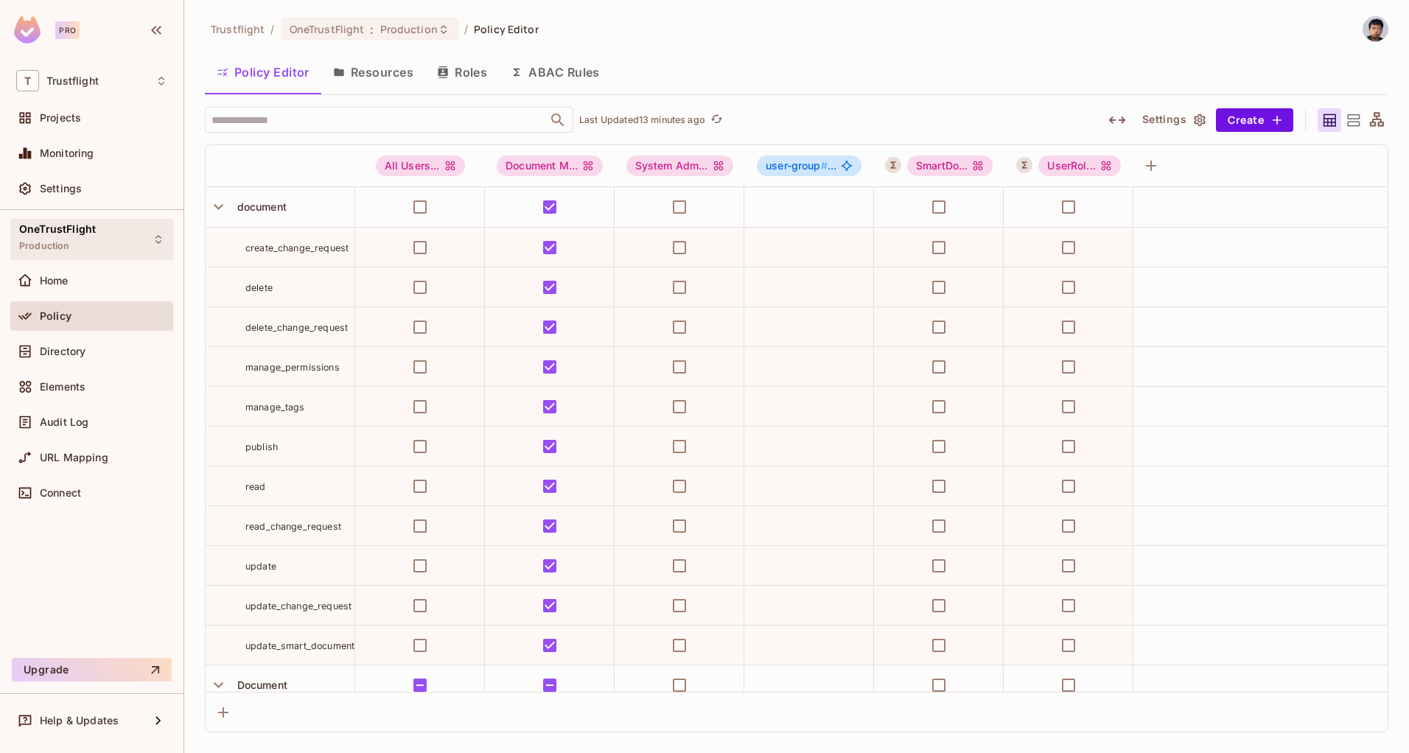
click at [111, 239] on div "OneTrustFlight Production" at bounding box center [91, 239] width 163 height 41
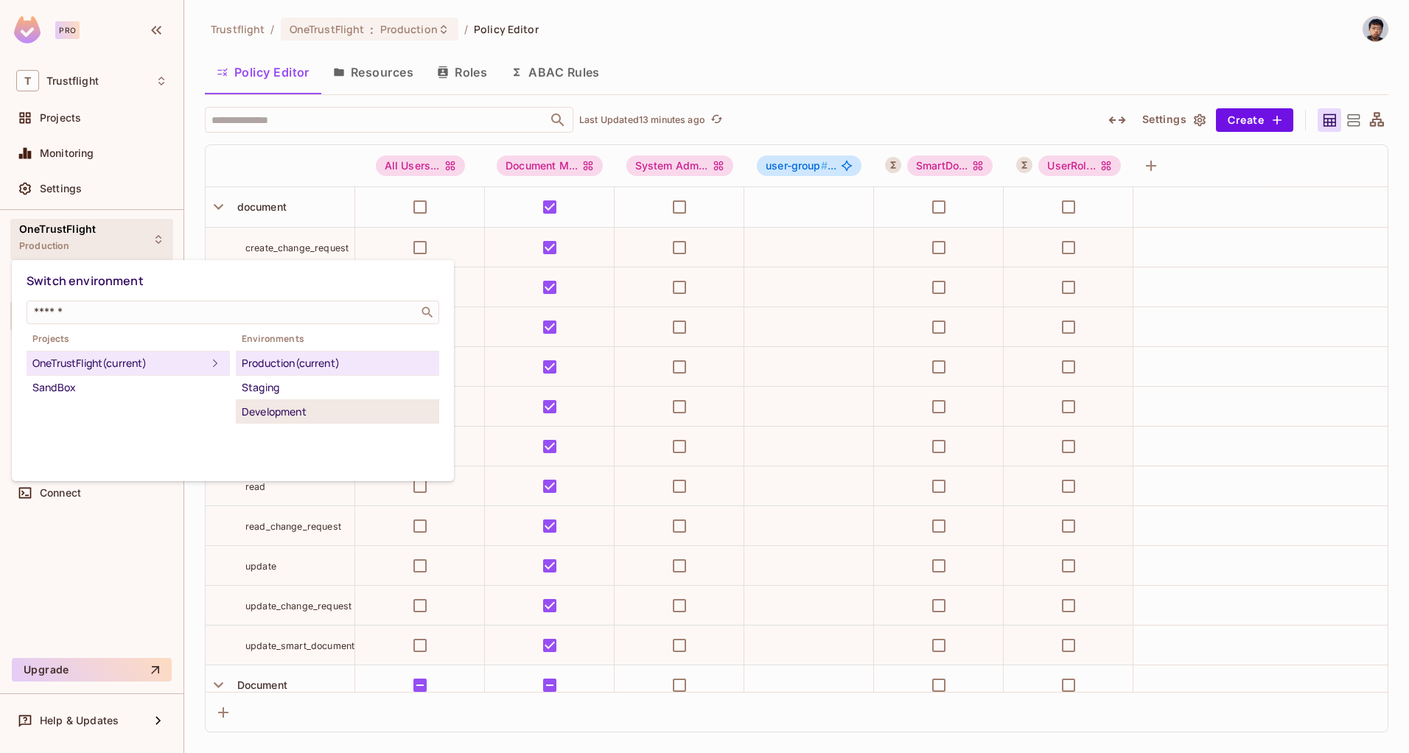
click at [279, 414] on div "Development" at bounding box center [338, 412] width 192 height 18
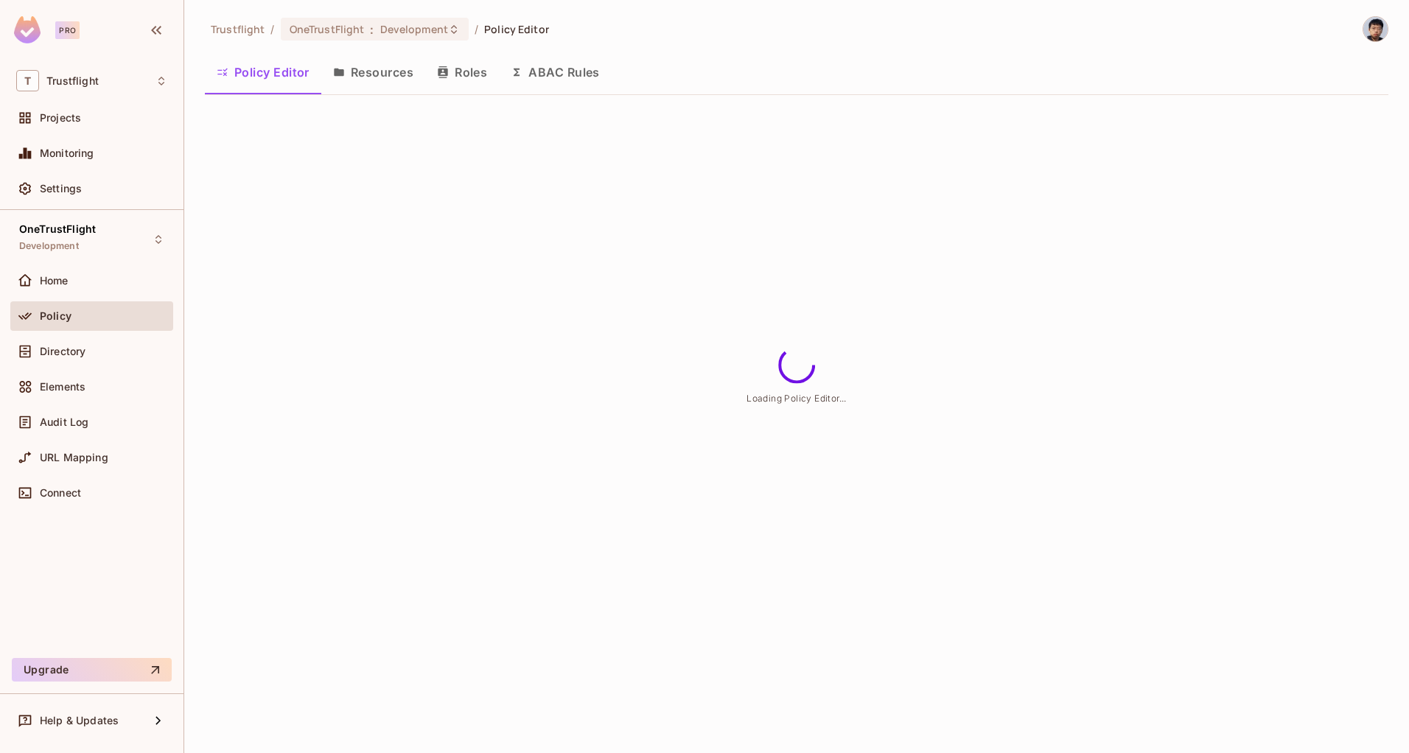
click at [463, 77] on button "Roles" at bounding box center [462, 72] width 74 height 37
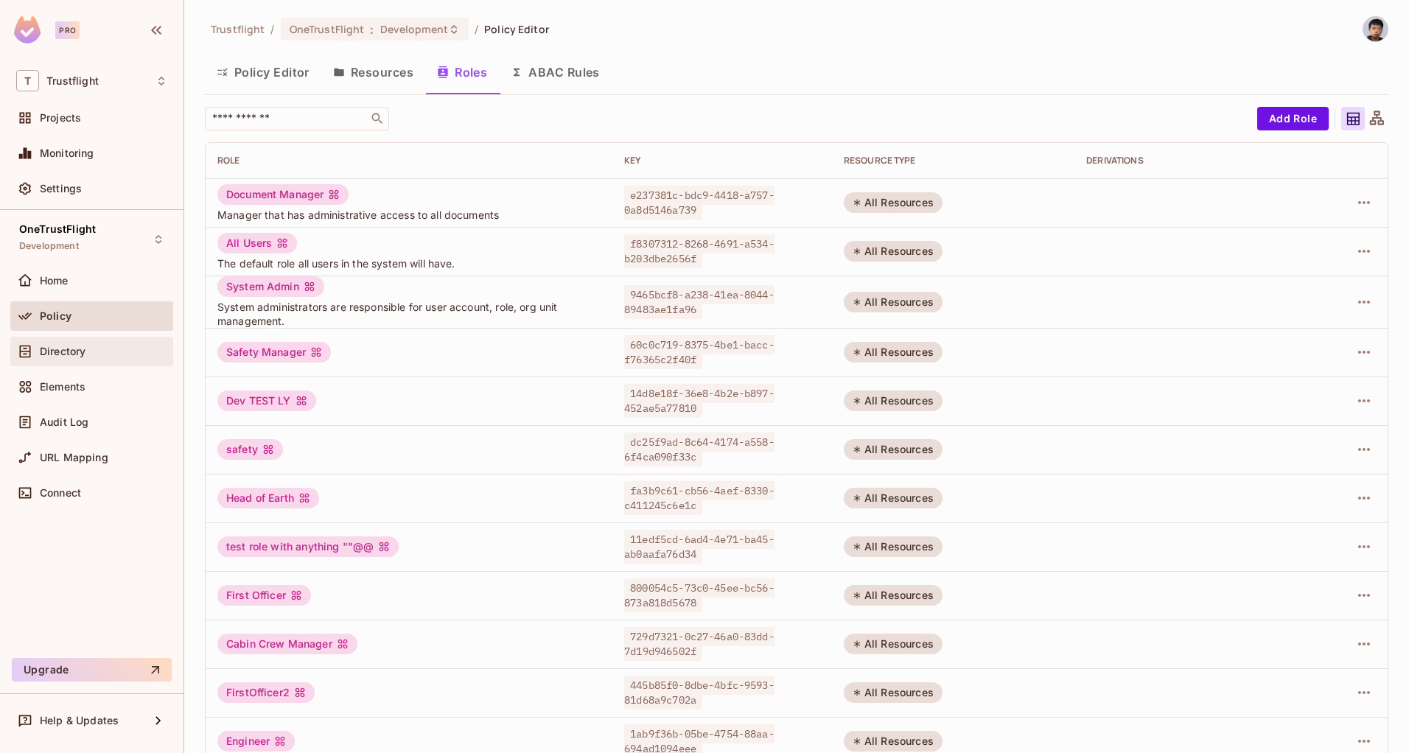
click at [94, 345] on div "Directory" at bounding box center [91, 352] width 151 height 18
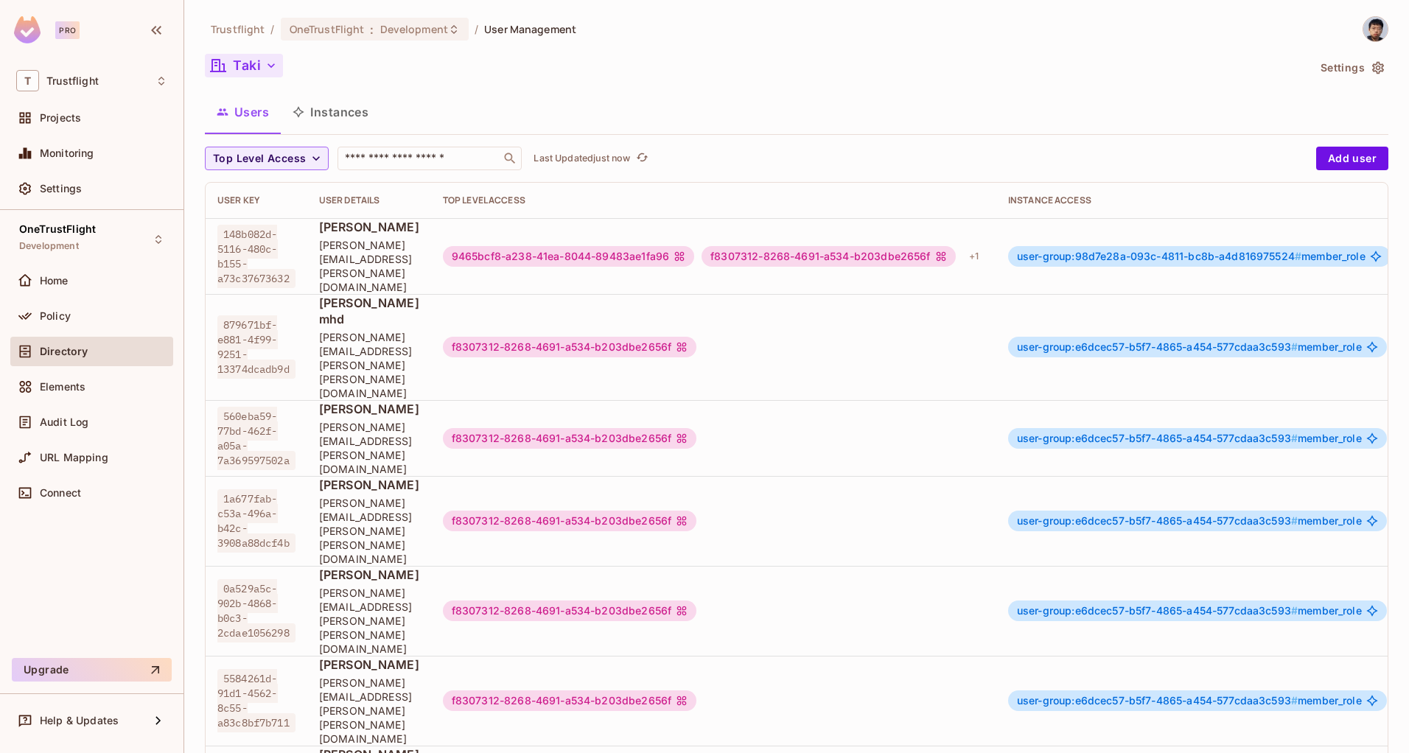
click at [272, 74] on button "Taki" at bounding box center [244, 66] width 78 height 24
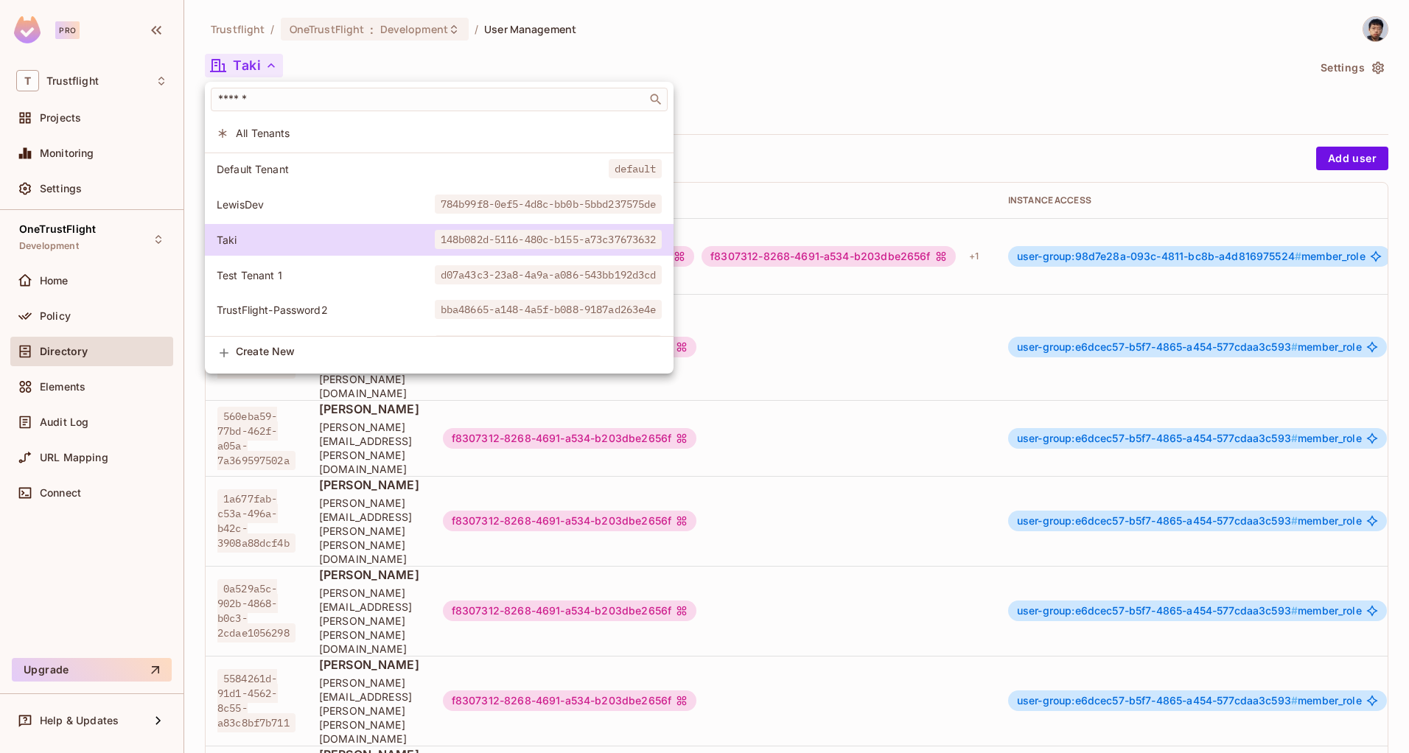
click at [322, 284] on li "Test Tenant 1 d07a43c3-23a8-4a9a-a086-543bb192d3cd" at bounding box center [439, 275] width 469 height 32
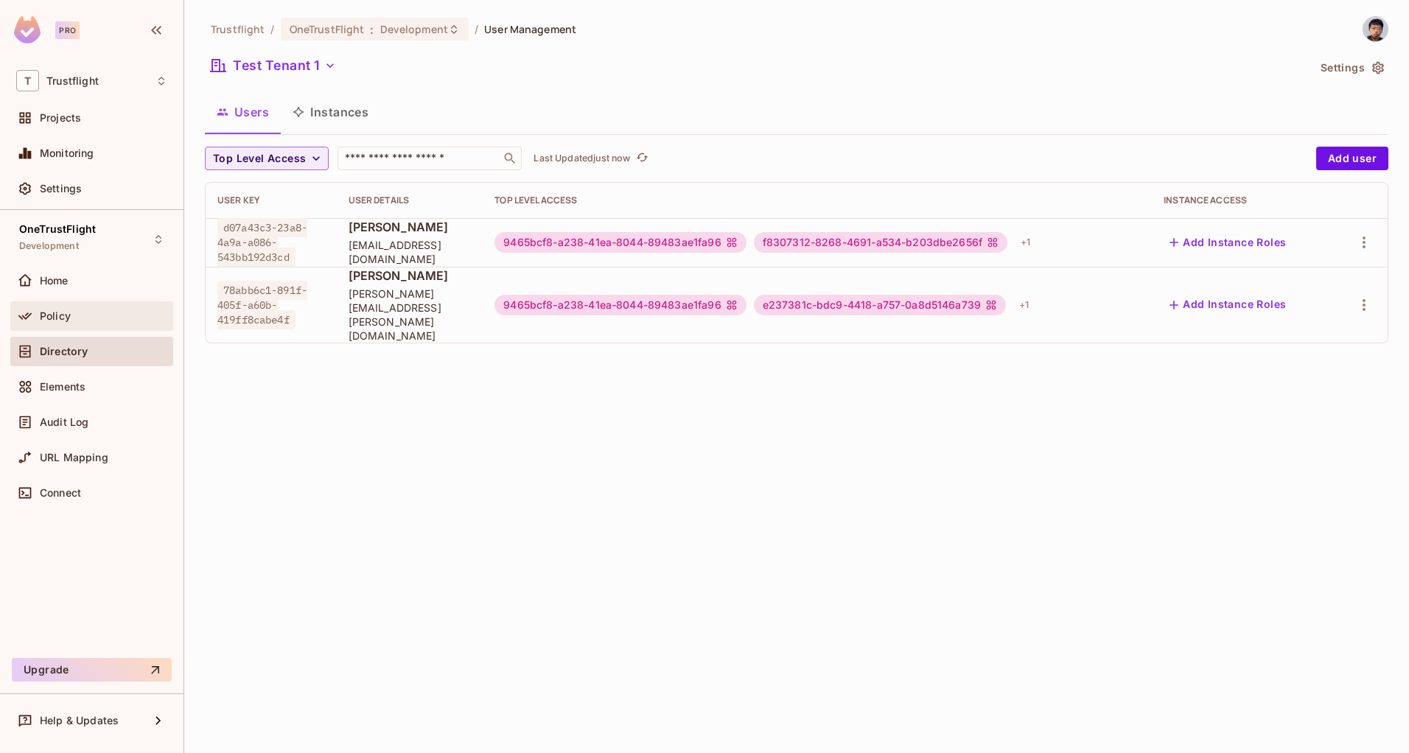
click at [82, 312] on div "Policy" at bounding box center [103, 316] width 127 height 12
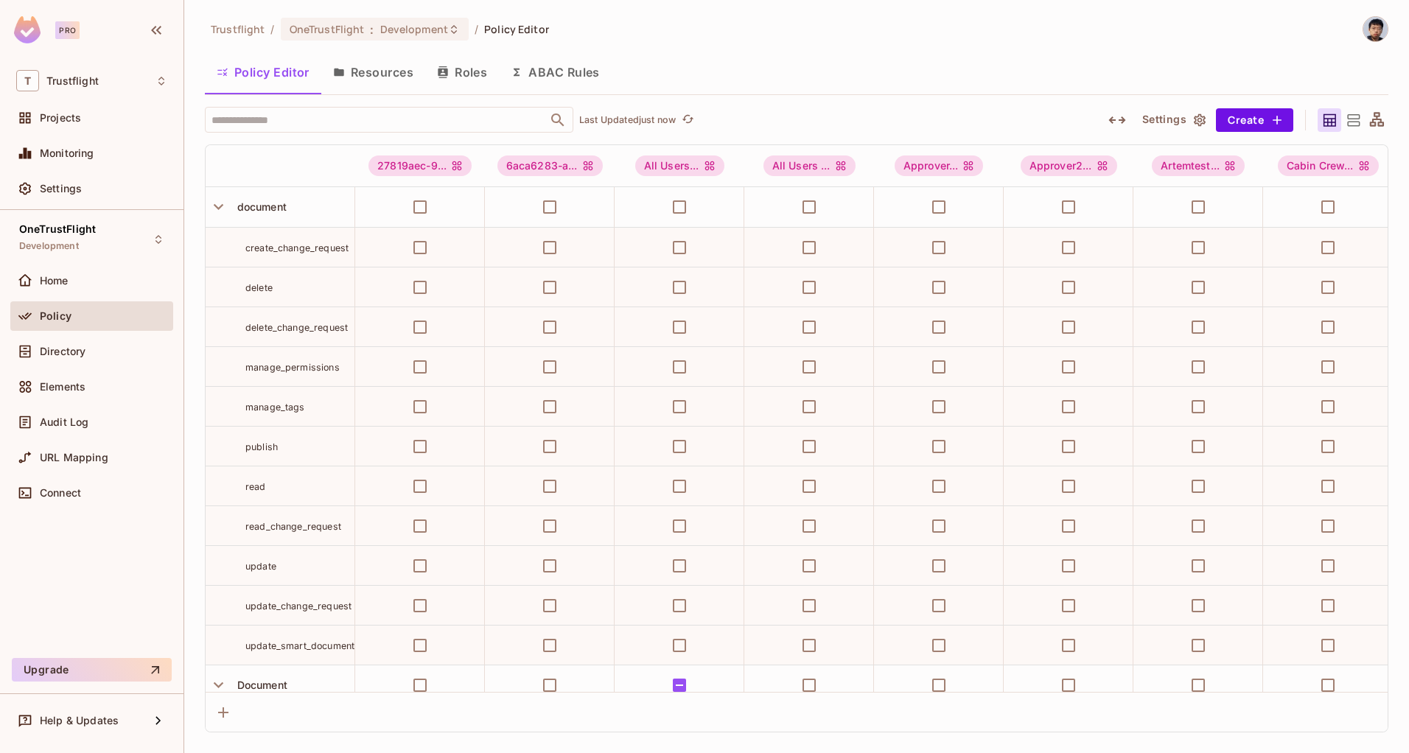
click at [1353, 119] on icon at bounding box center [1353, 120] width 18 height 18
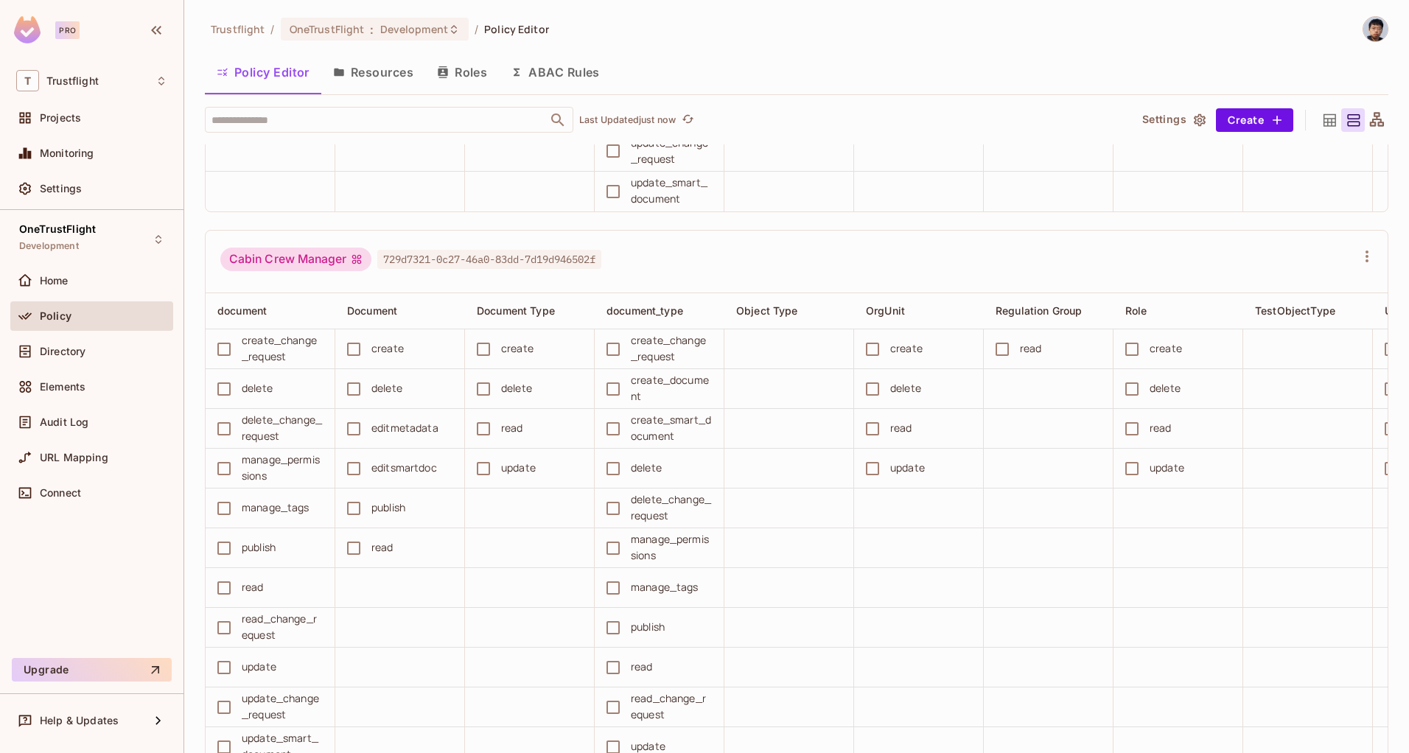
scroll to position [5686, 0]
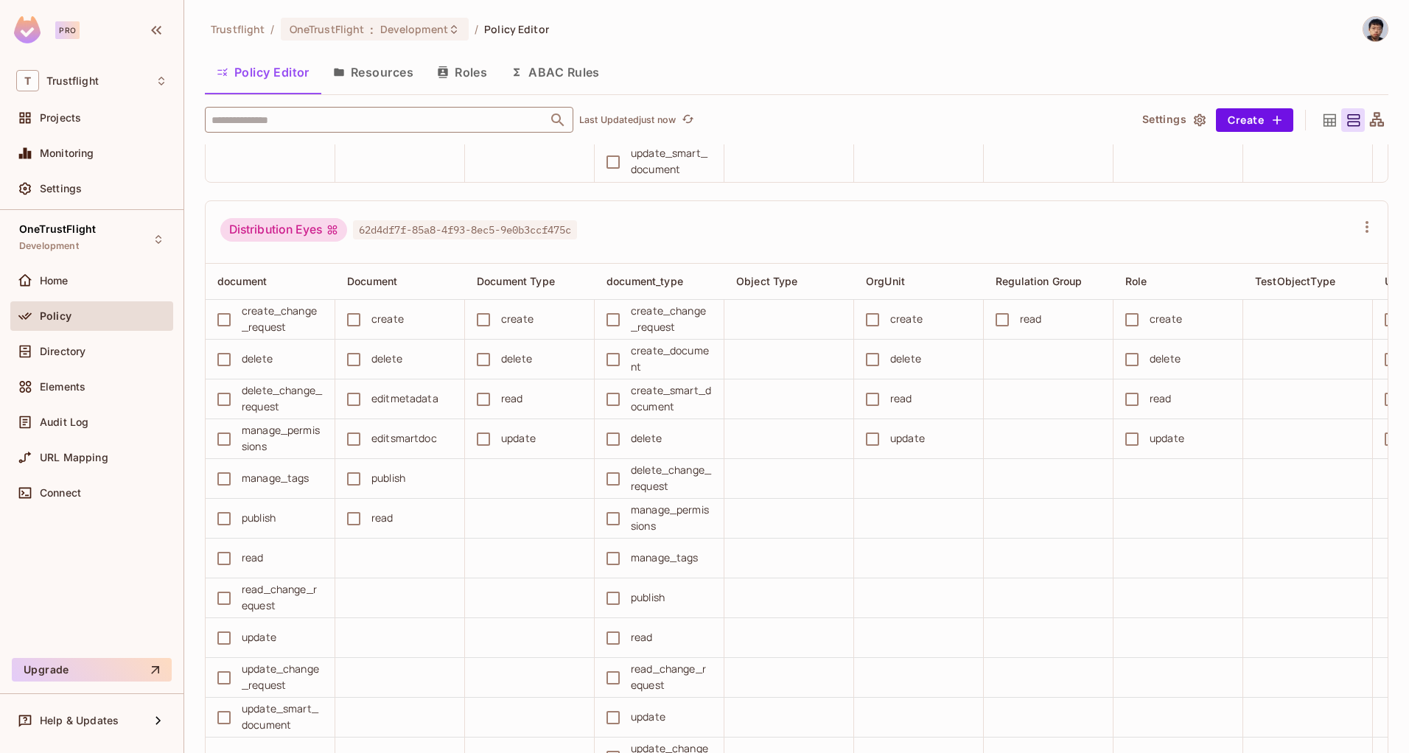
click at [393, 125] on input "text" at bounding box center [376, 120] width 337 height 26
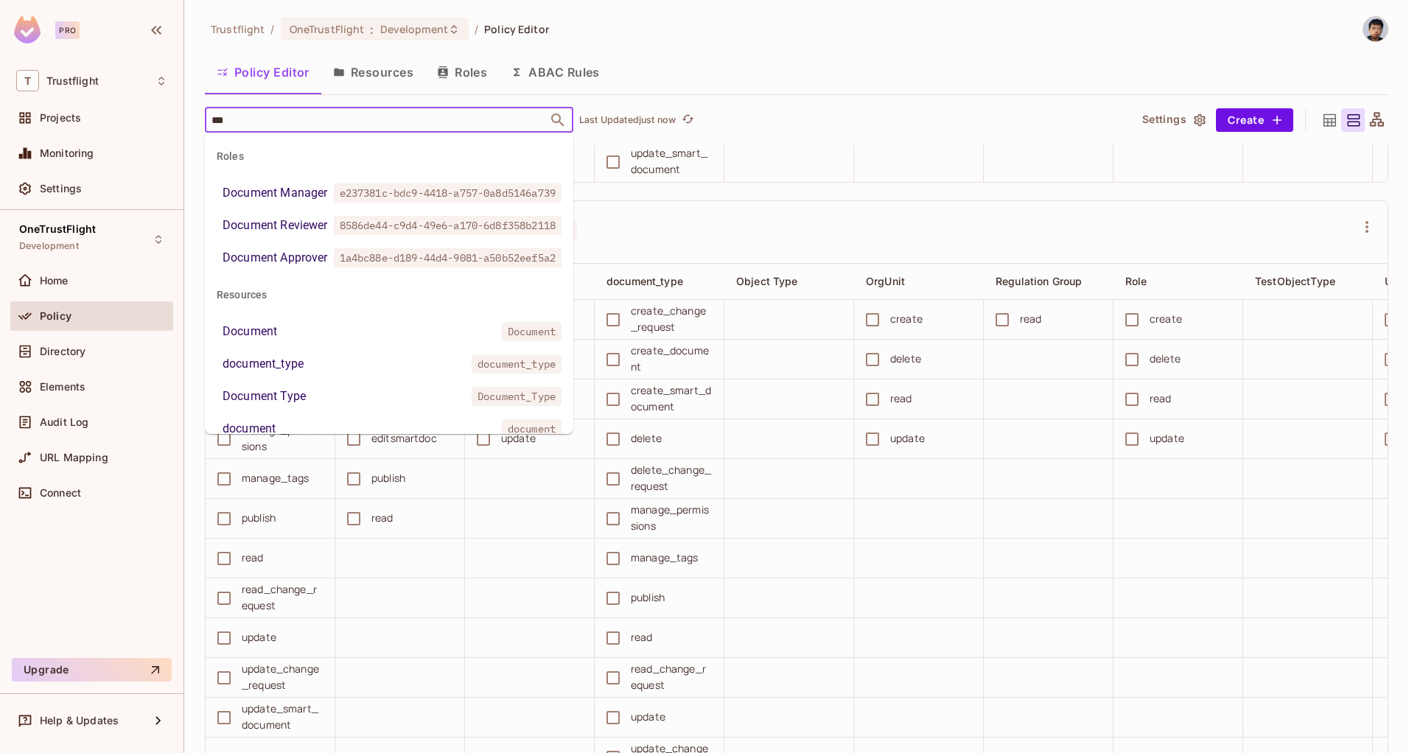
type input "****"
click at [367, 203] on span "e237381c-bdc9-4418-a757-0a8d5146a739" at bounding box center [448, 192] width 228 height 19
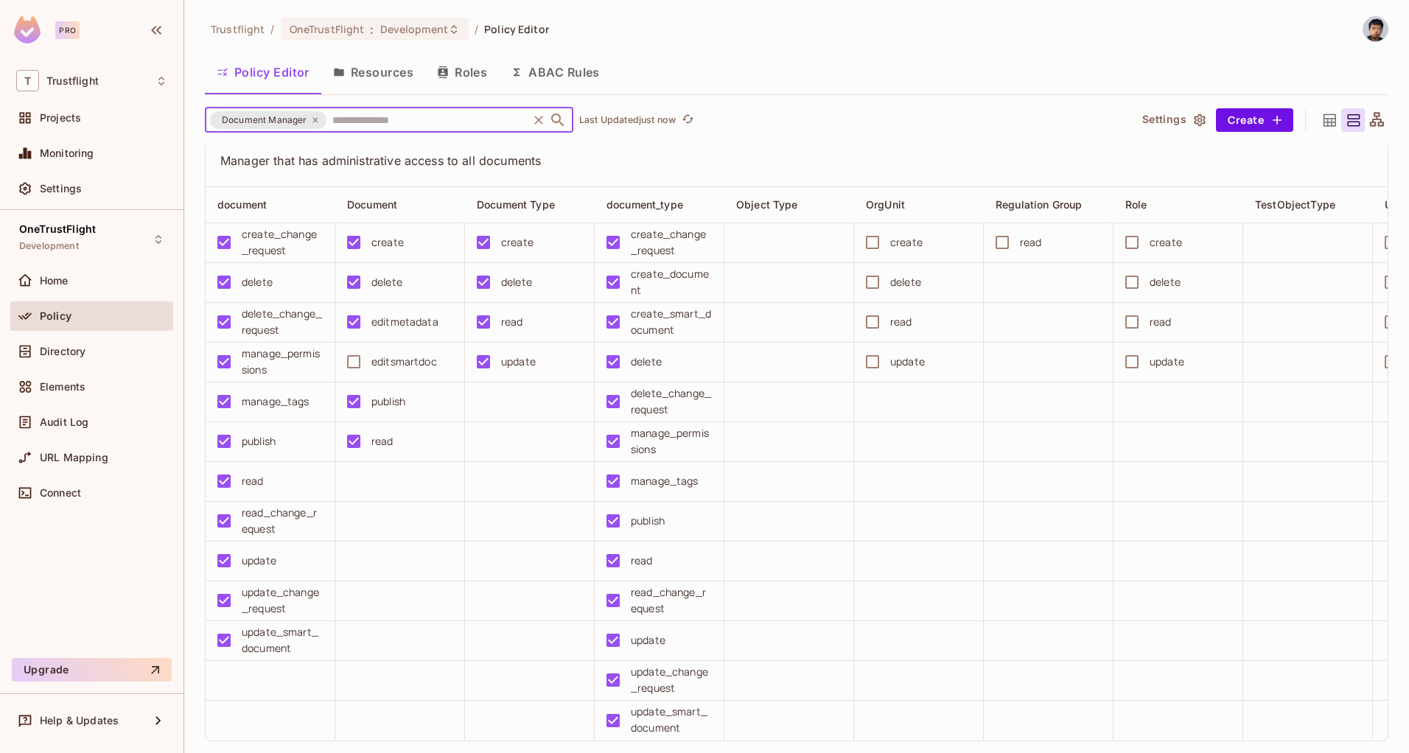
scroll to position [0, 0]
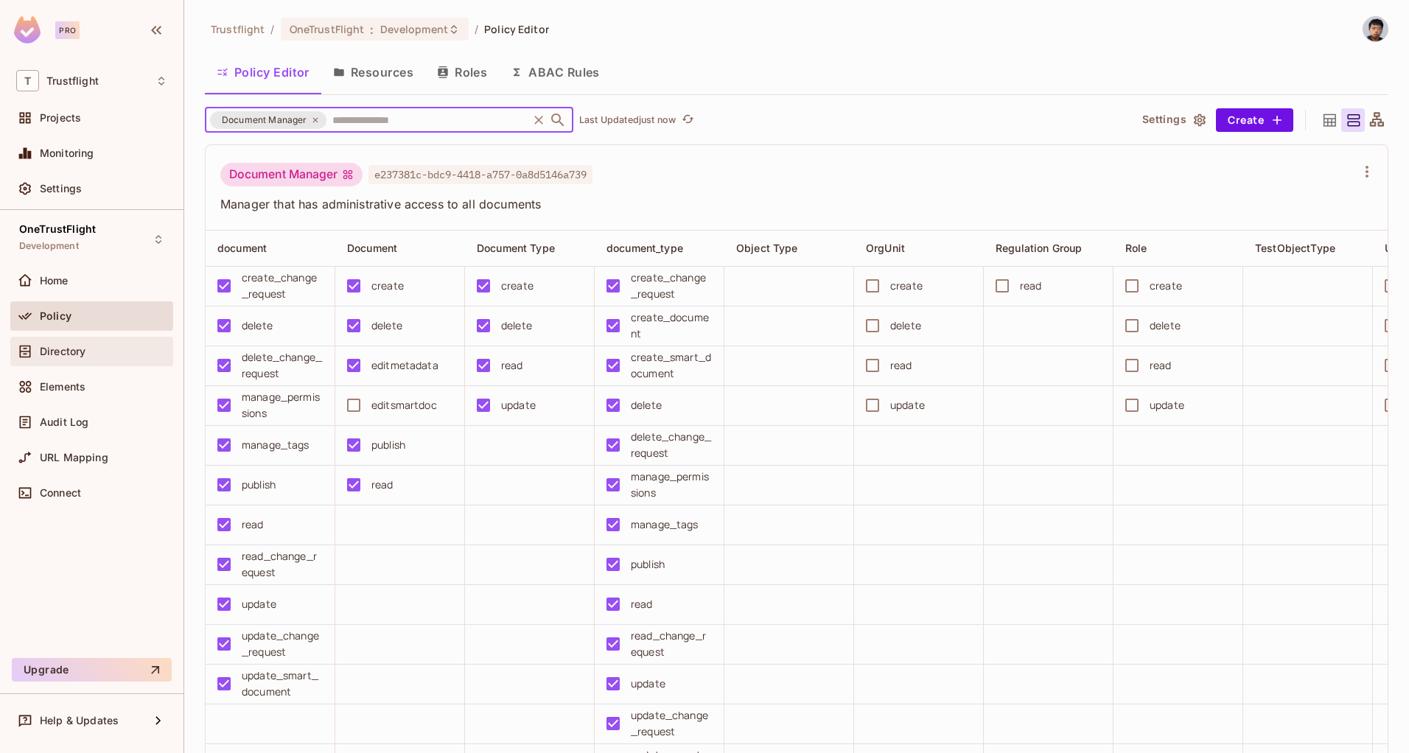
click at [85, 364] on div "Directory" at bounding box center [91, 351] width 163 height 29
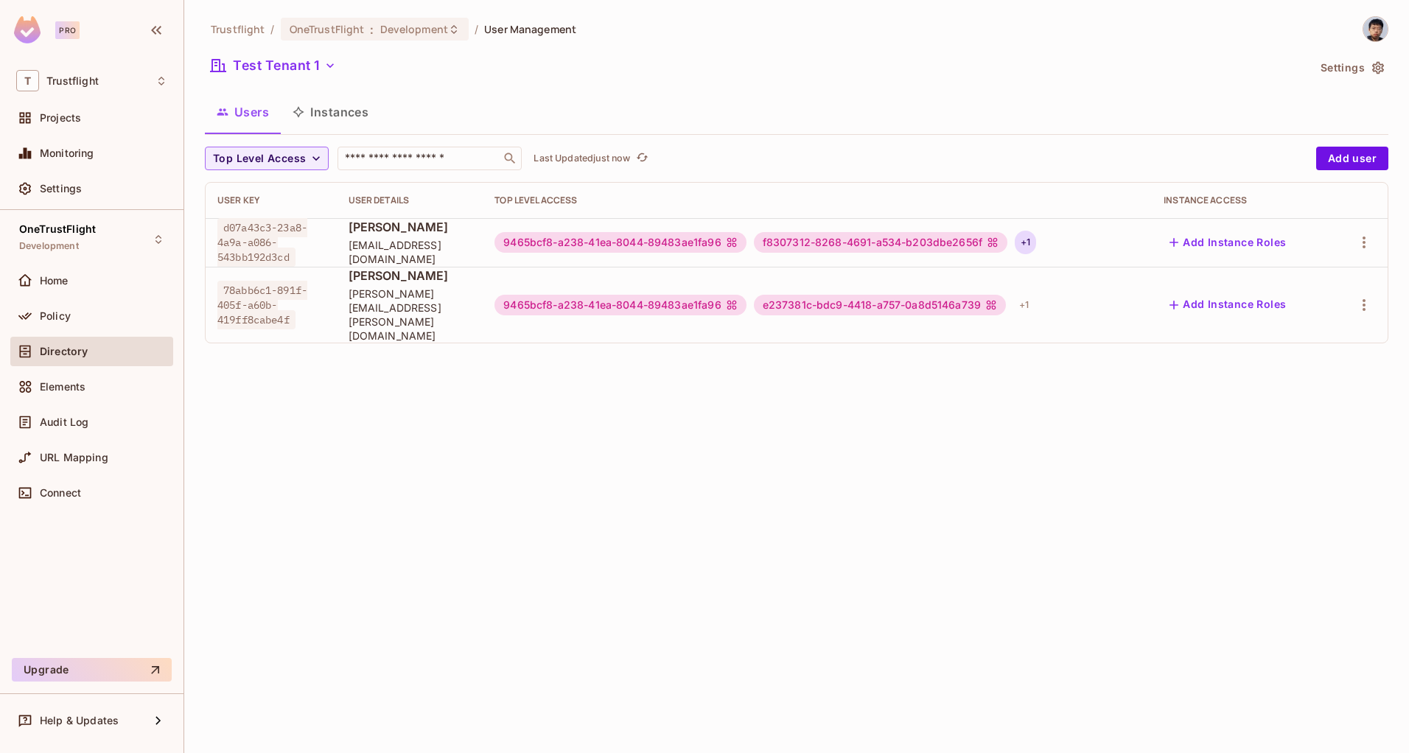
click at [1036, 239] on div "+ 1" at bounding box center [1025, 243] width 21 height 24
drag, startPoint x: 1066, startPoint y: 407, endPoint x: 1157, endPoint y: 303, distance: 137.9
click at [1066, 406] on div at bounding box center [704, 376] width 1409 height 753
click at [1358, 237] on icon "button" at bounding box center [1364, 243] width 18 height 18
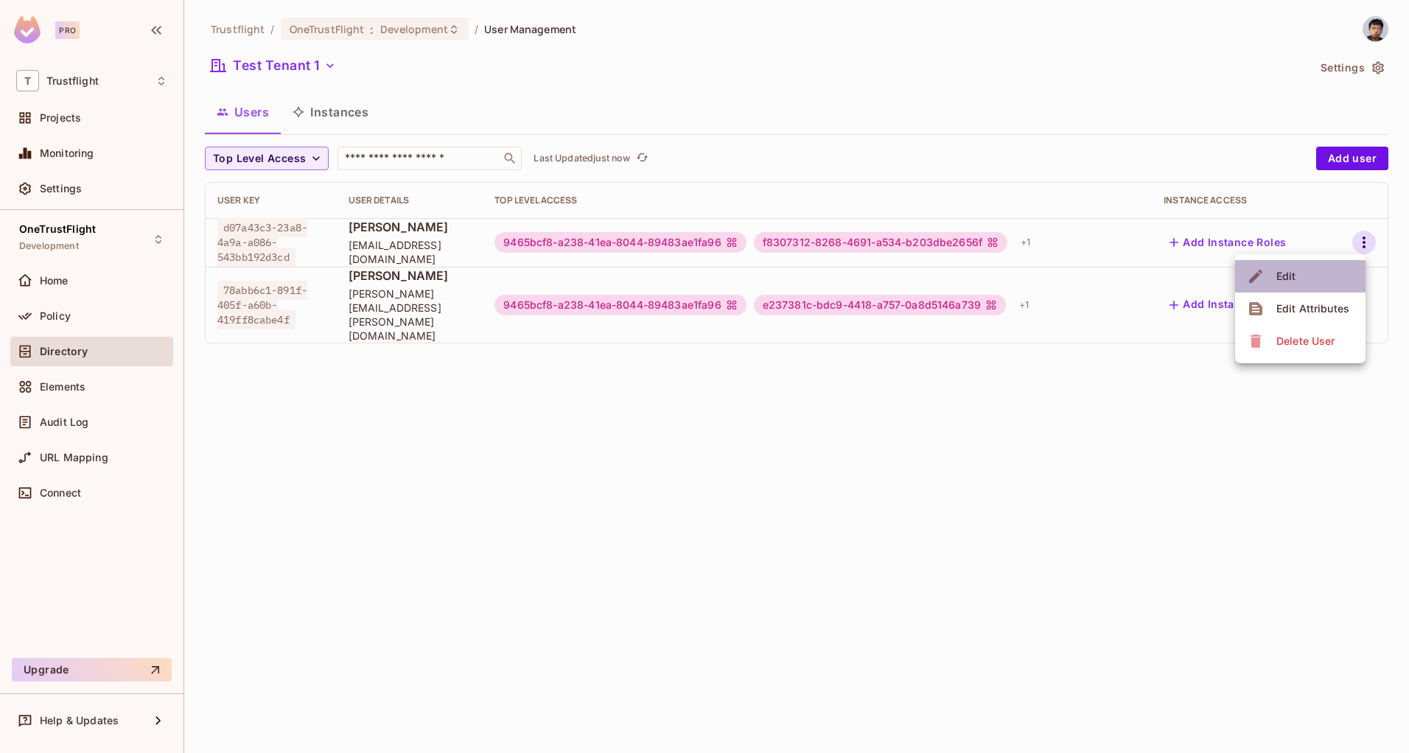
click at [1312, 268] on li "Edit" at bounding box center [1300, 276] width 130 height 32
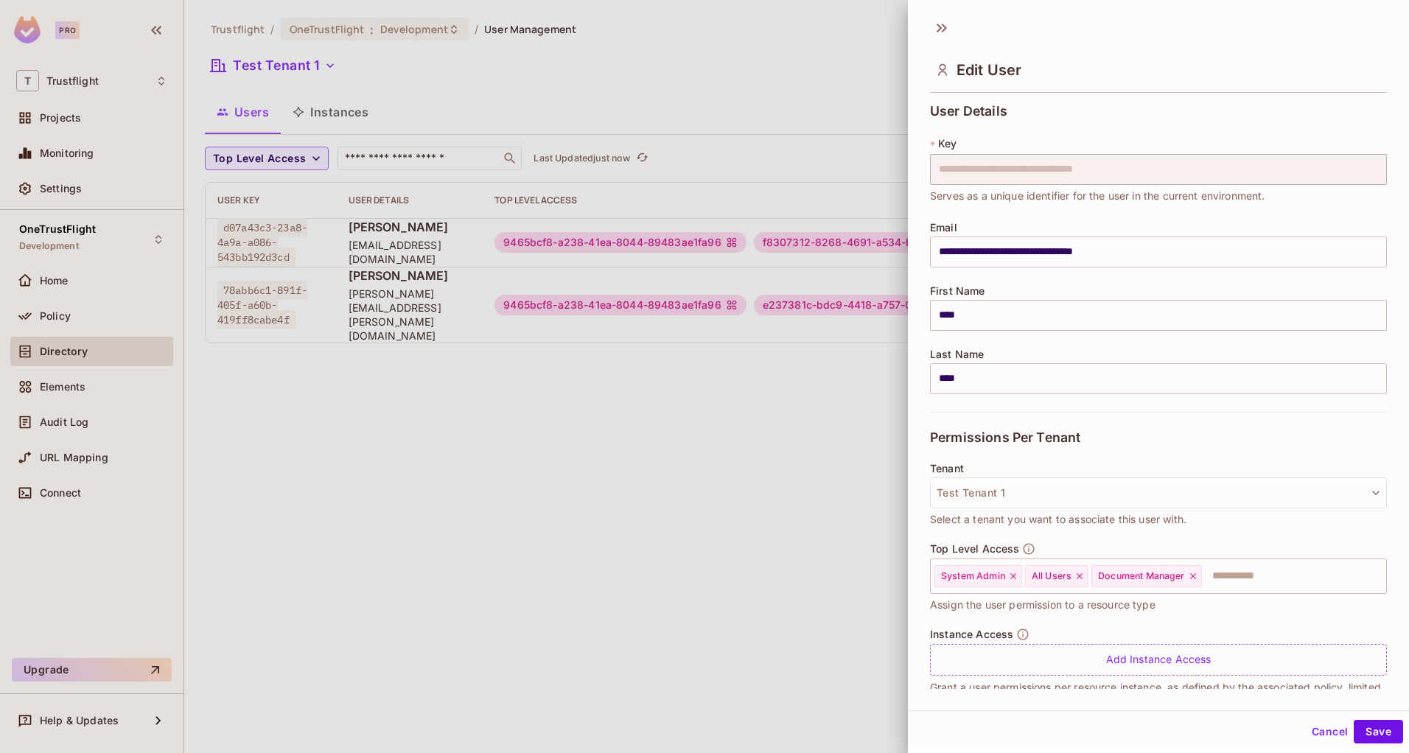
click at [719, 436] on div at bounding box center [704, 376] width 1409 height 753
